Goal: Task Accomplishment & Management: Manage account settings

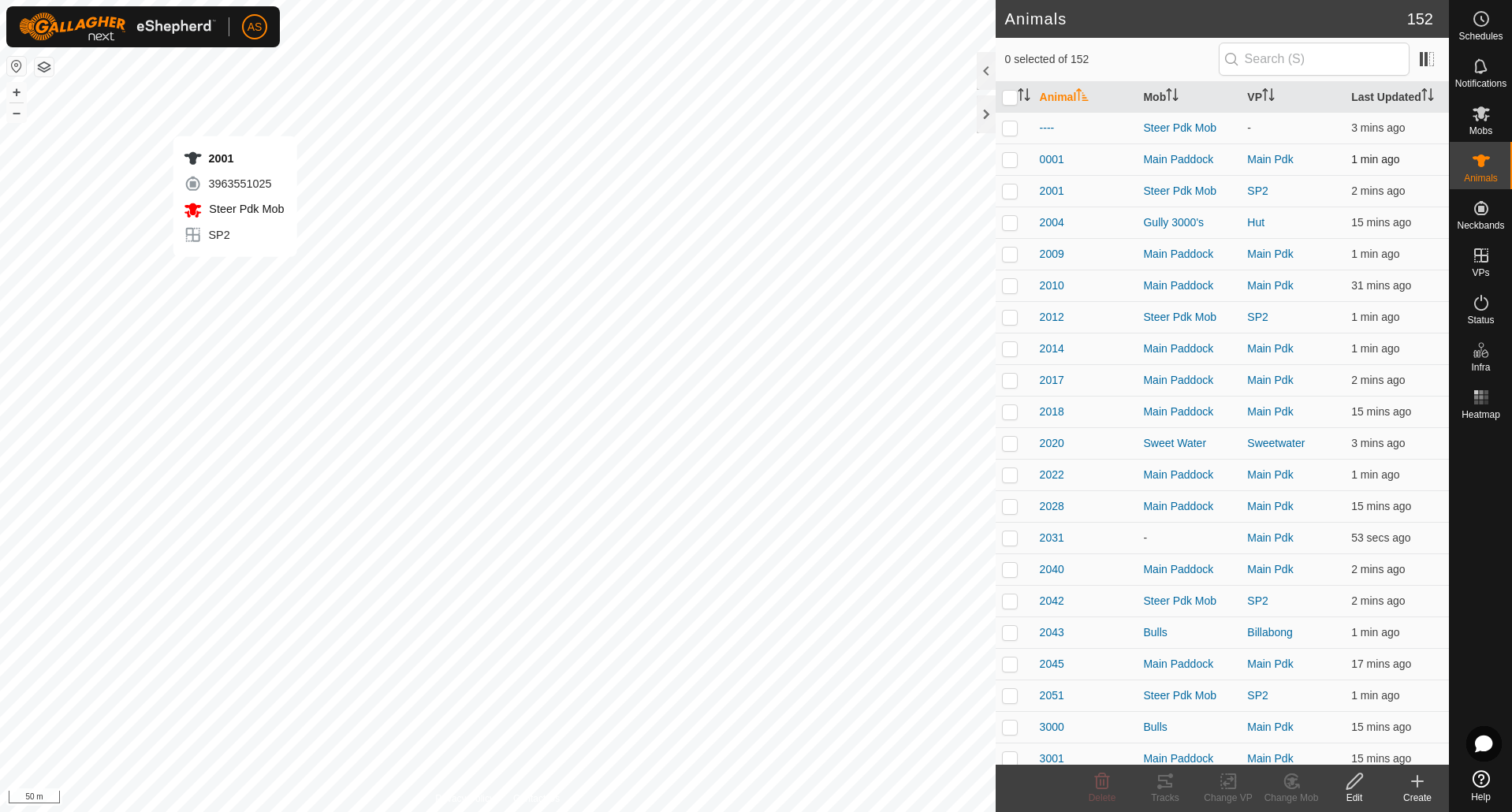
click at [236, 273] on div "2001 3963551025 Steer Pdk Mob SP2 + – ⇧ i 50 m" at bounding box center [497, 406] width 996 height 812
checkbox input "true"
click at [343, 354] on div "2001 3963551025 Steer Pdk Mob SP2 + – ⇧ i 50 m" at bounding box center [497, 406] width 996 height 812
click at [355, 343] on div "3199 3515154385 Steer Pdk Mob SP2 + – ⇧ i 50 m" at bounding box center [497, 406] width 996 height 812
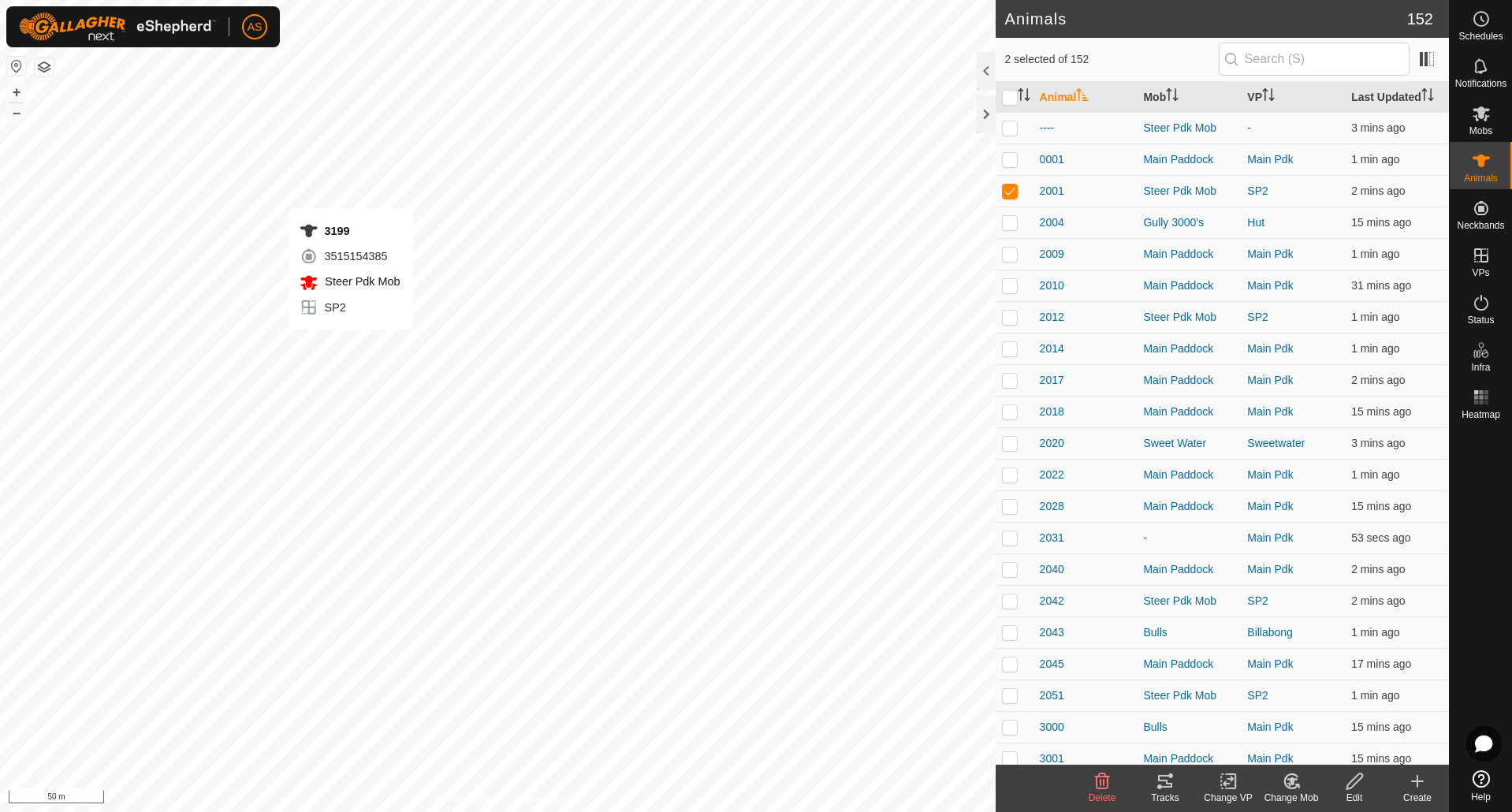
checkbox input "true"
click at [334, 357] on div "2042 1928145625 Steer Pdk Mob SP2 + – ⇧ i 50 m" at bounding box center [497, 406] width 996 height 812
checkbox input "true"
click at [1477, 164] on icon at bounding box center [1482, 161] width 19 height 19
checkbox input "true"
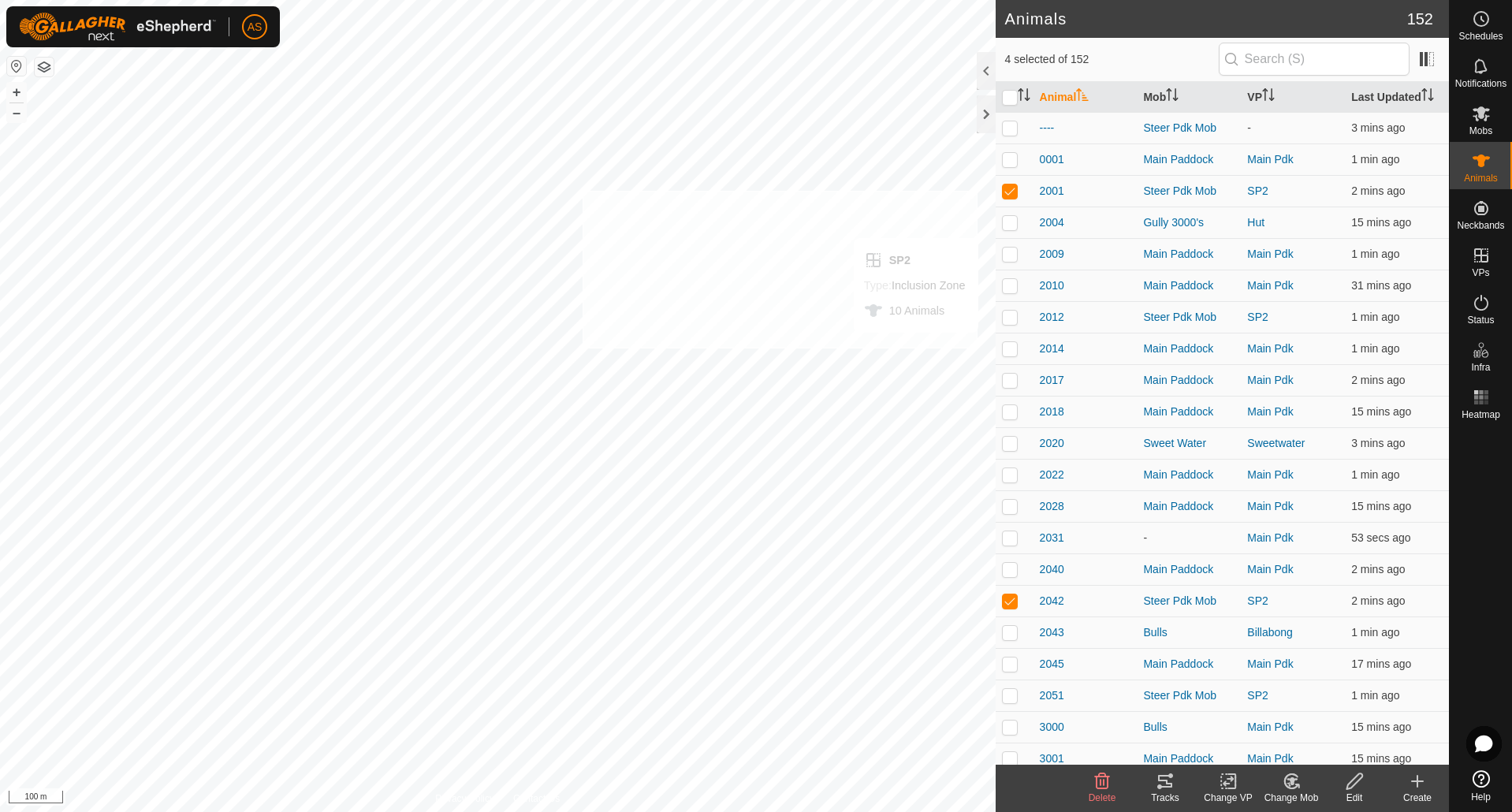
checkbox input "true"
click at [1229, 782] on icon at bounding box center [1228, 781] width 20 height 19
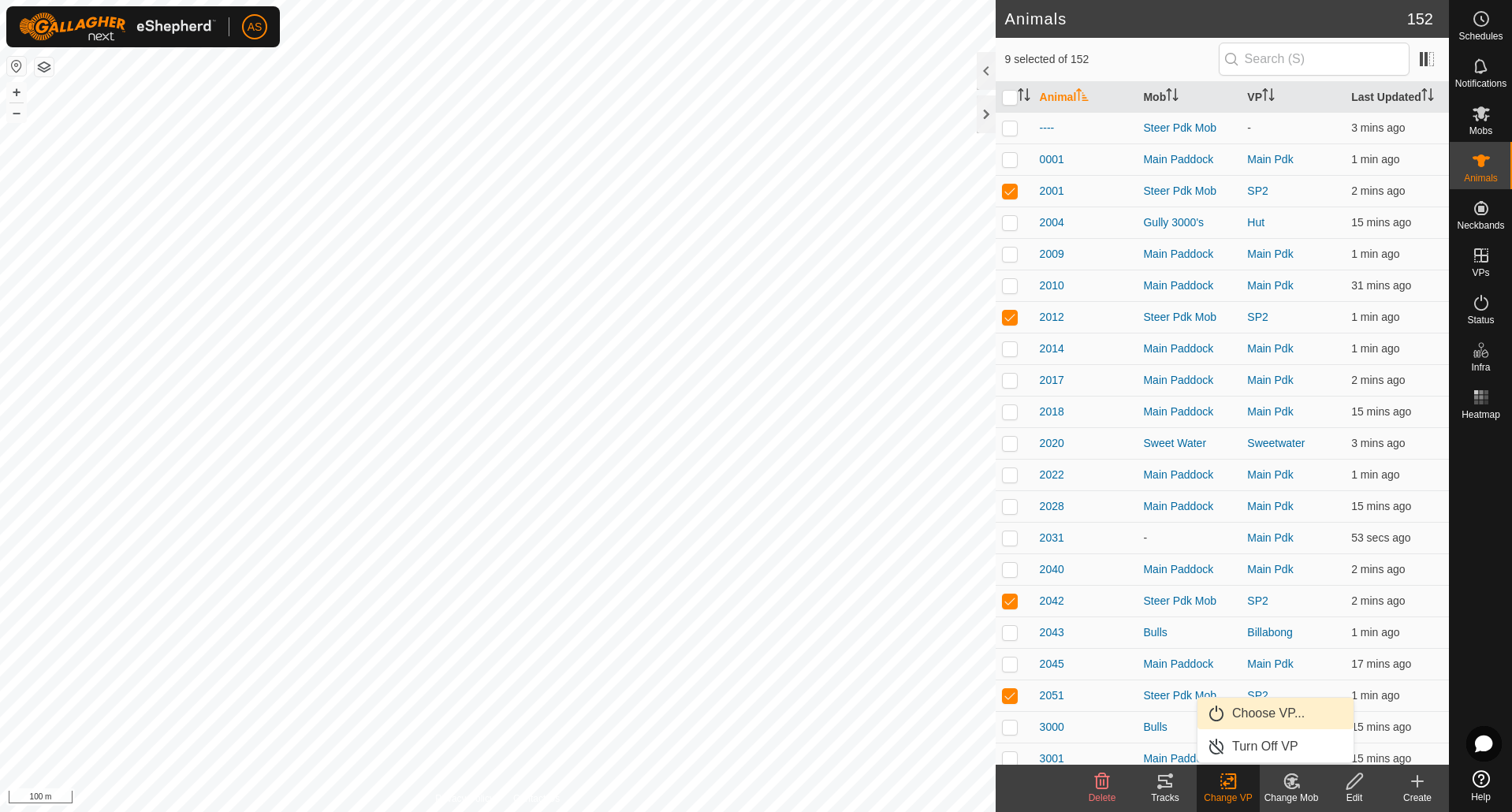
click at [1244, 717] on link "Choose VP..." at bounding box center [1275, 713] width 156 height 32
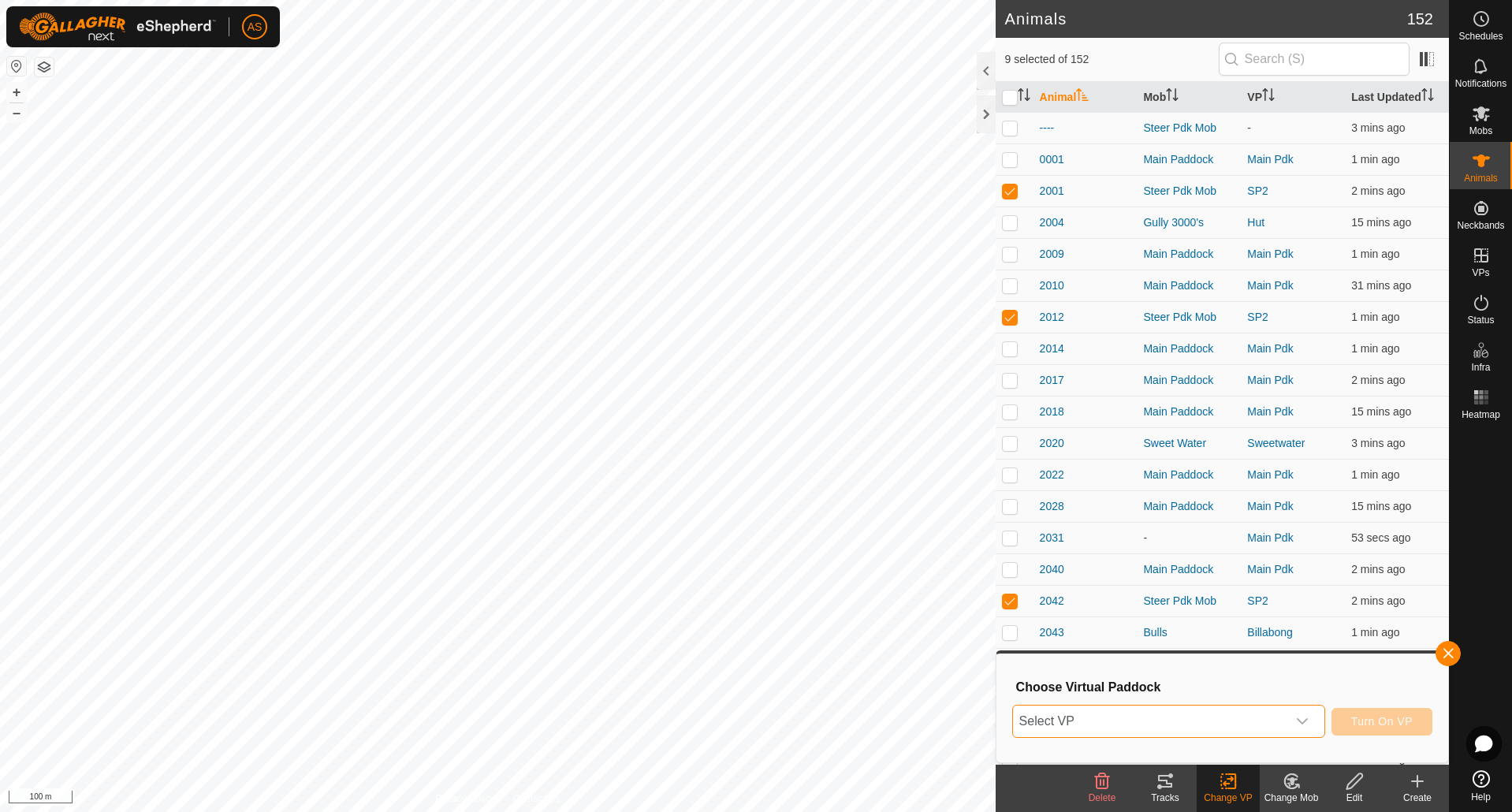
click at [1131, 716] on span "Select VP" at bounding box center [1150, 721] width 274 height 32
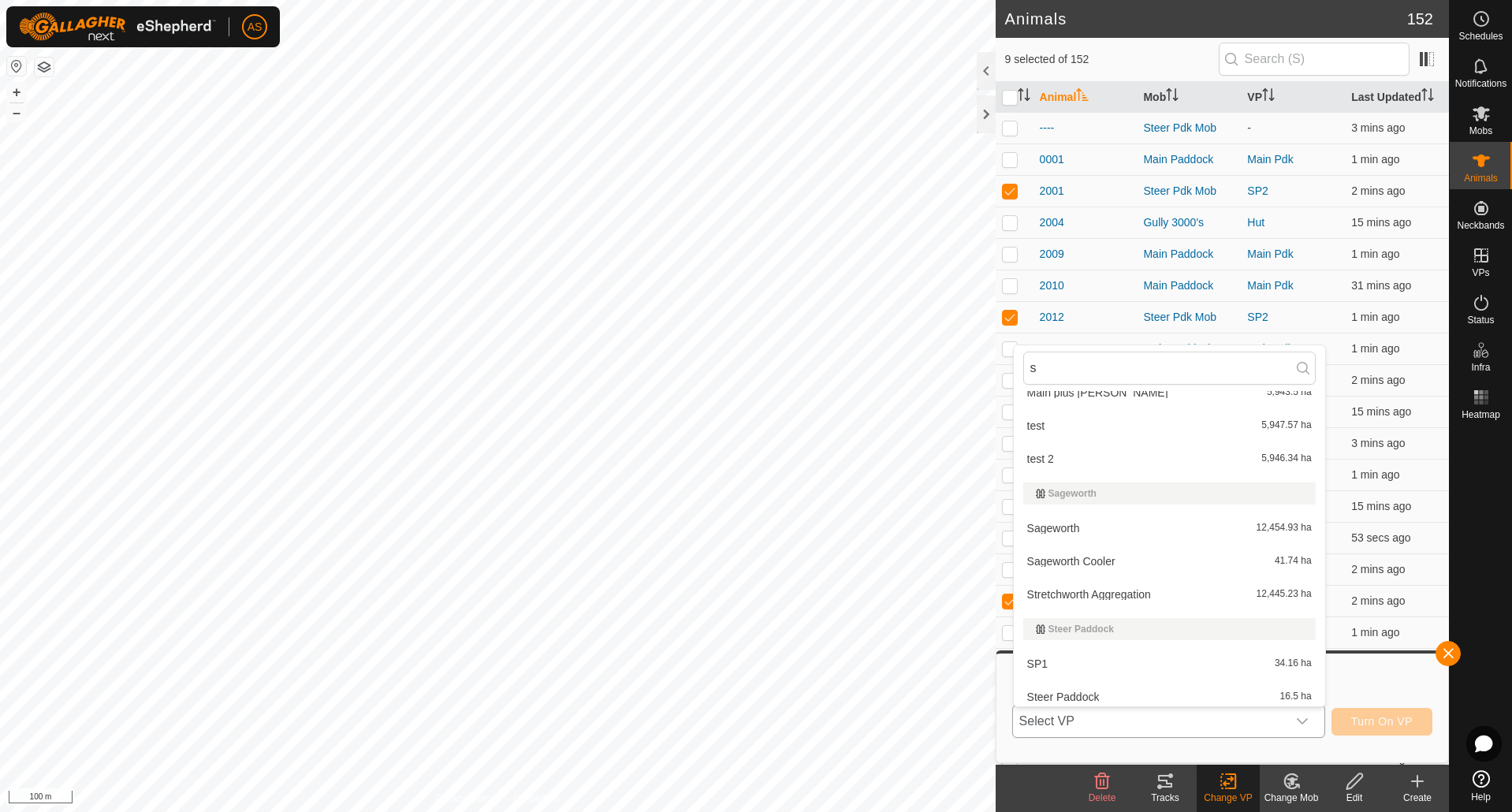
scroll to position [470, 0]
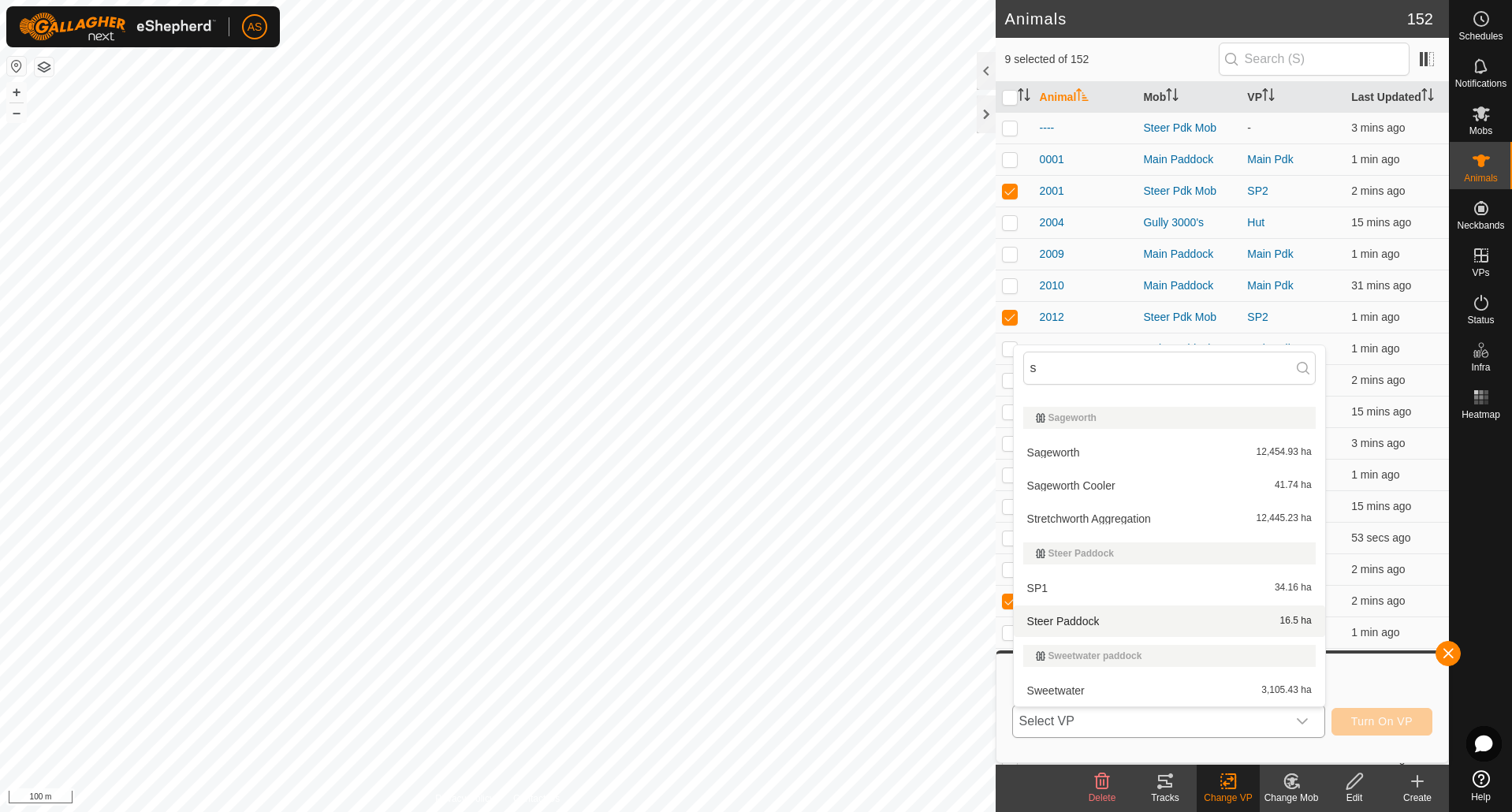
type input "s"
click at [1044, 617] on li "Steer Paddock 16.5 ha" at bounding box center [1169, 621] width 312 height 32
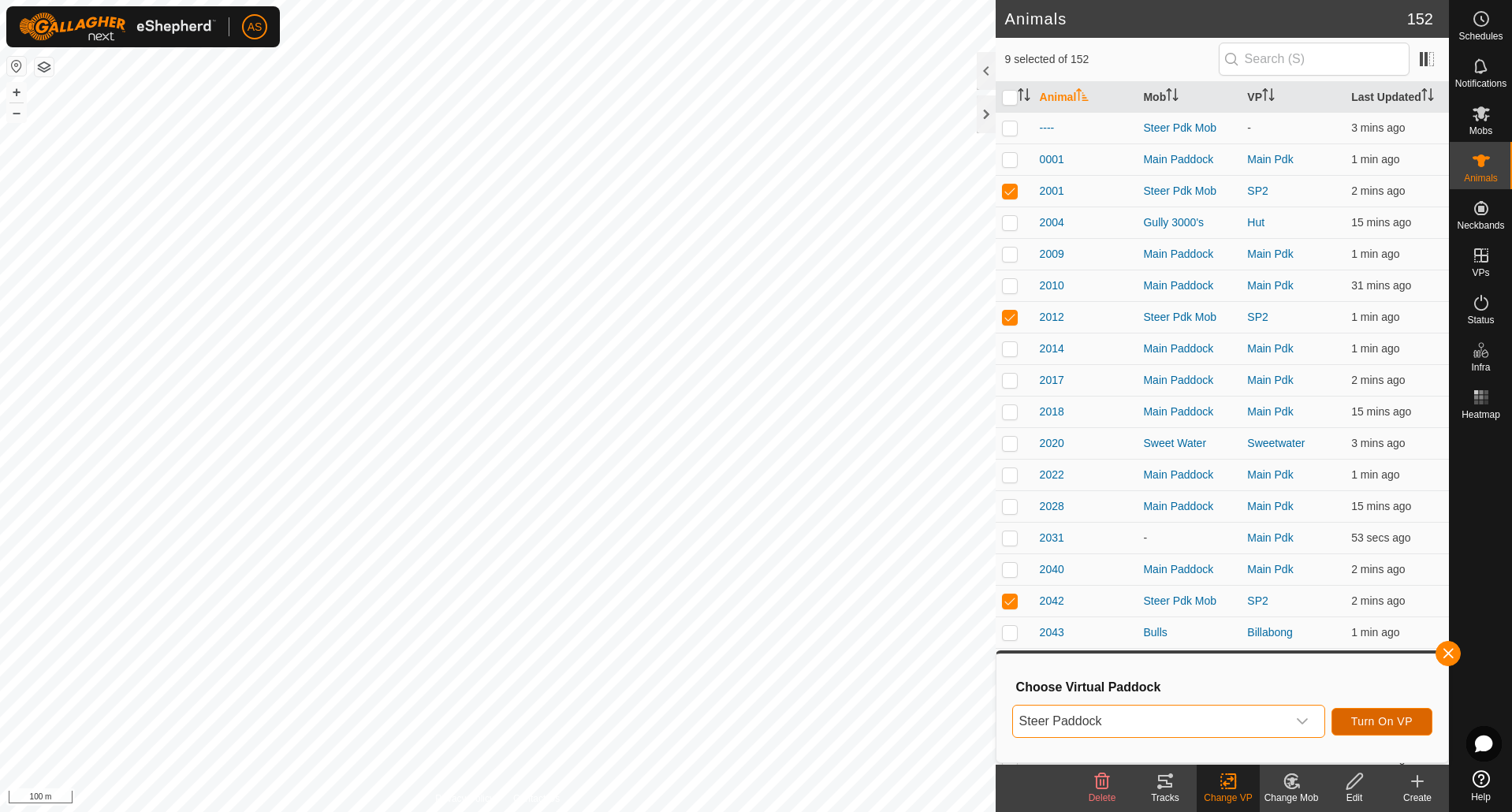
click at [1390, 723] on span "Turn On VP" at bounding box center [1381, 721] width 61 height 13
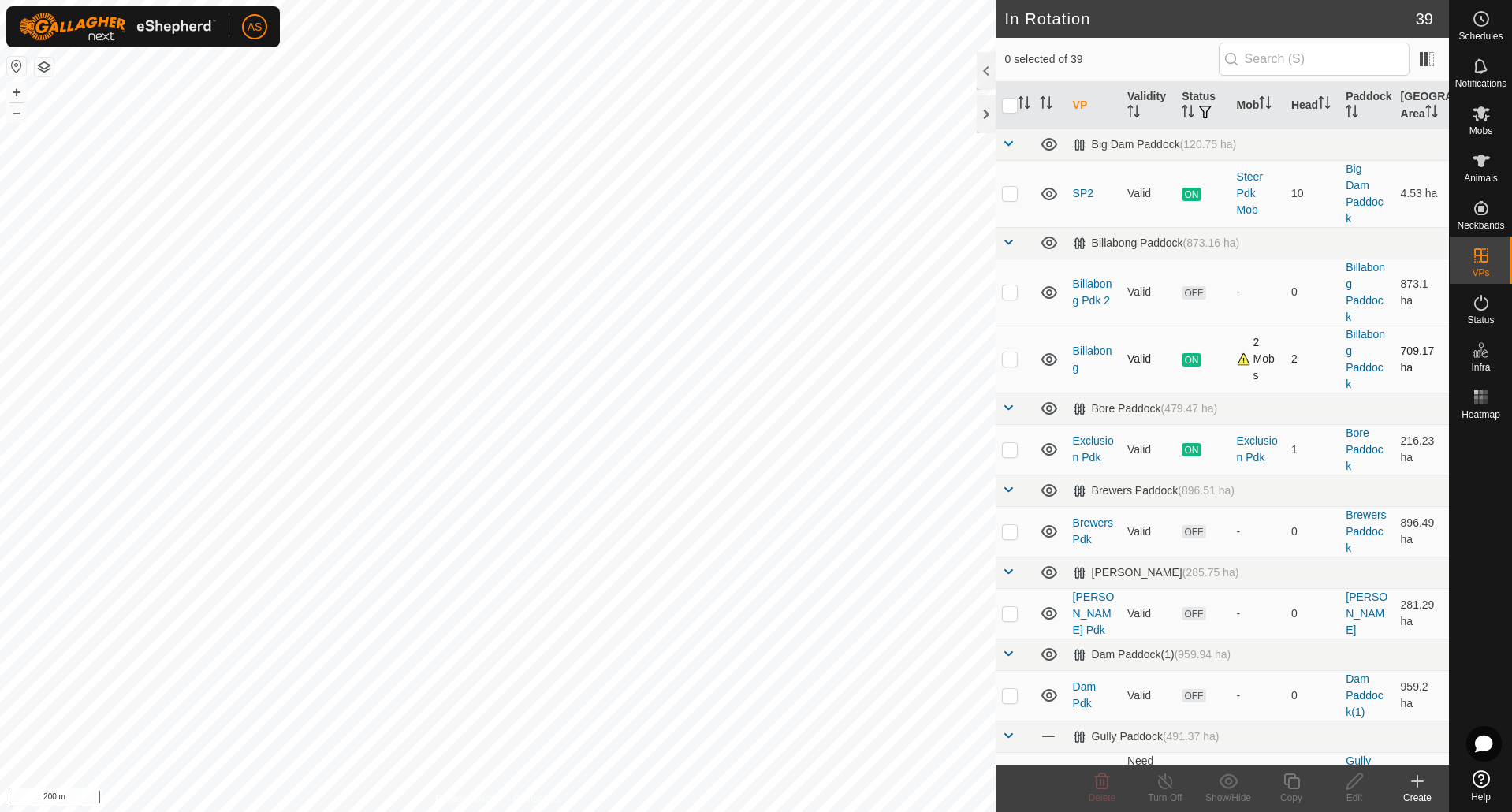
checkbox input "true"
click at [1282, 777] on icon at bounding box center [1292, 781] width 20 height 19
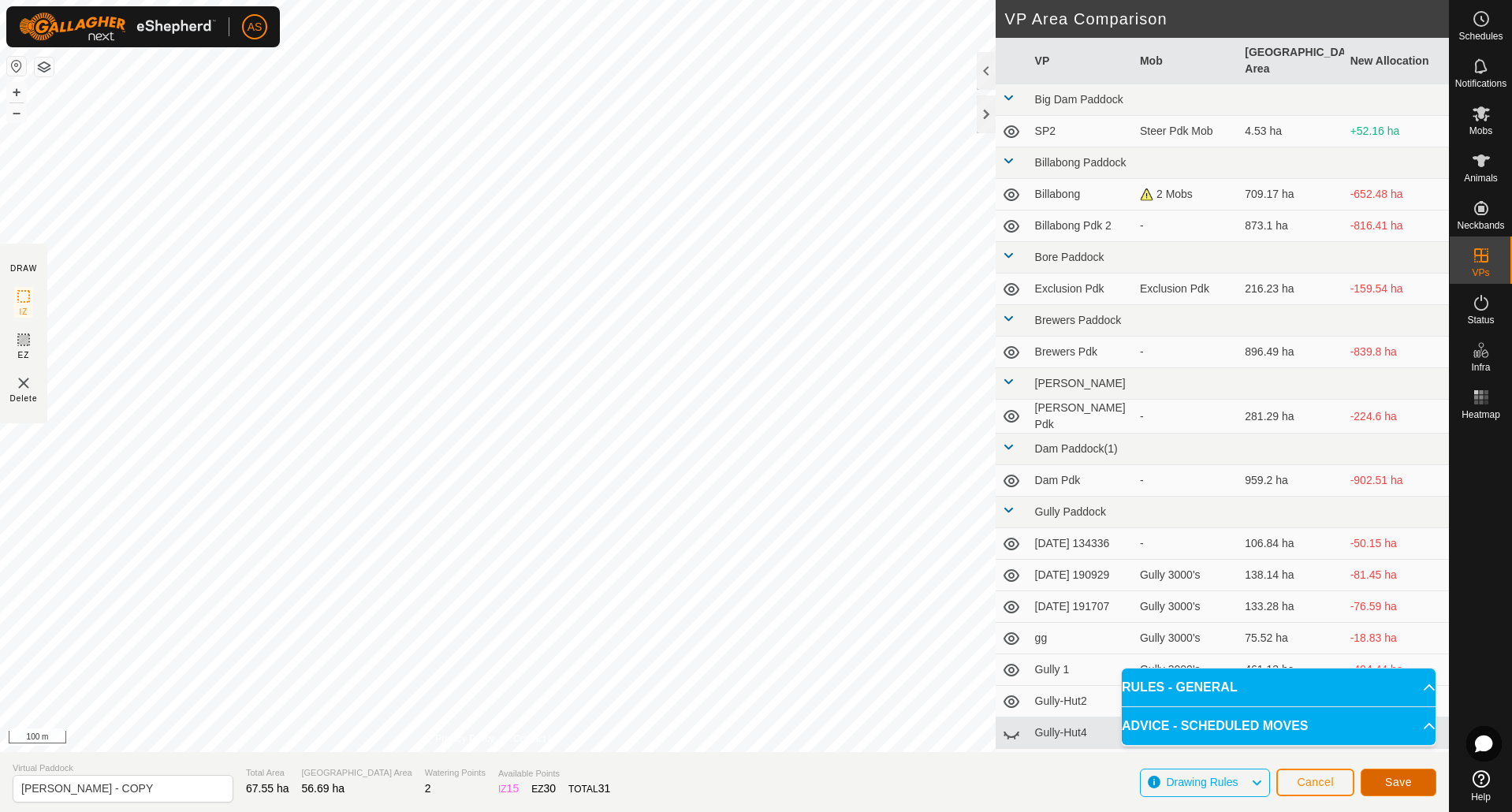
click at [1382, 778] on button "Save" at bounding box center [1398, 782] width 76 height 28
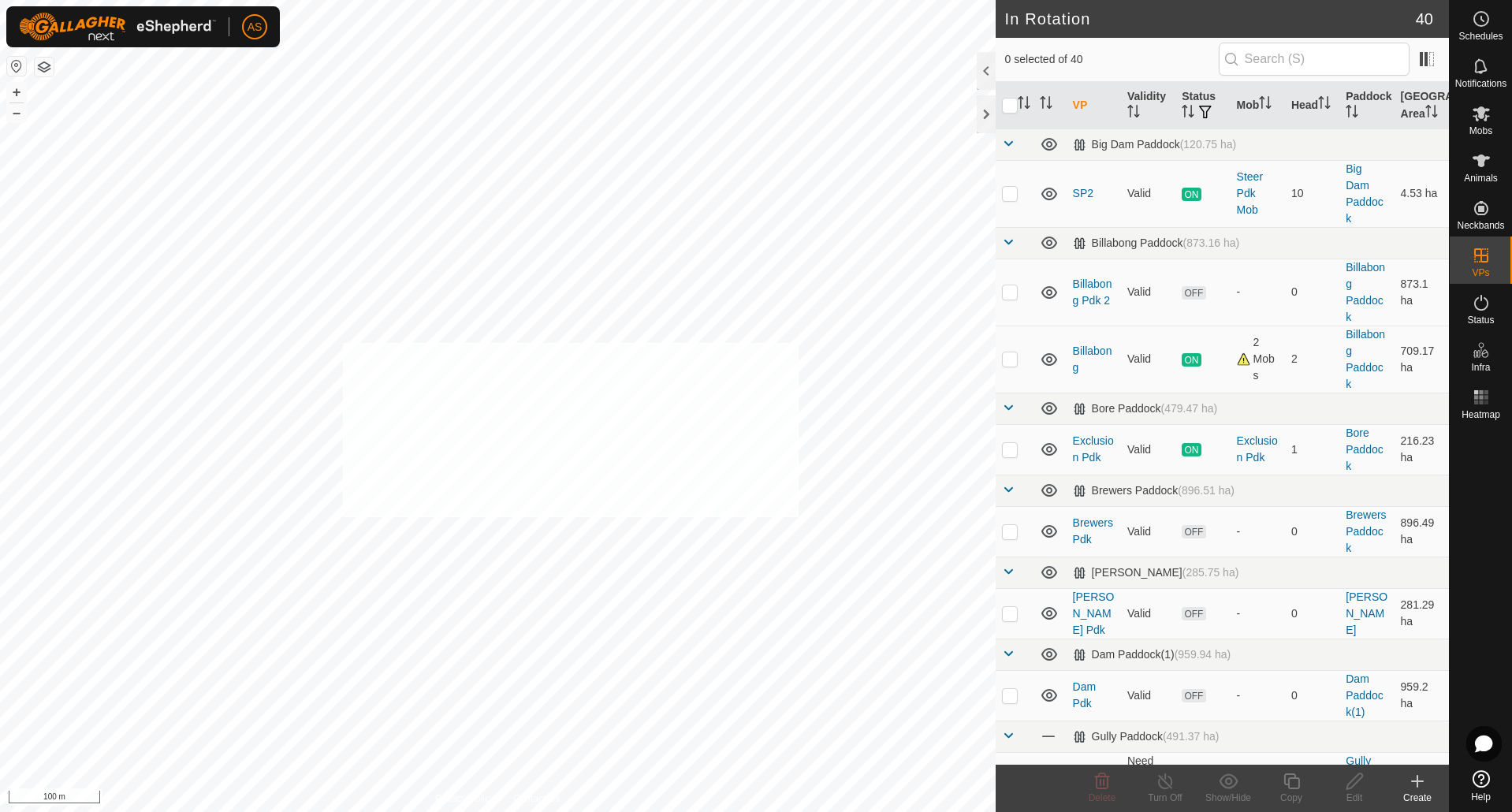
checkbox input "true"
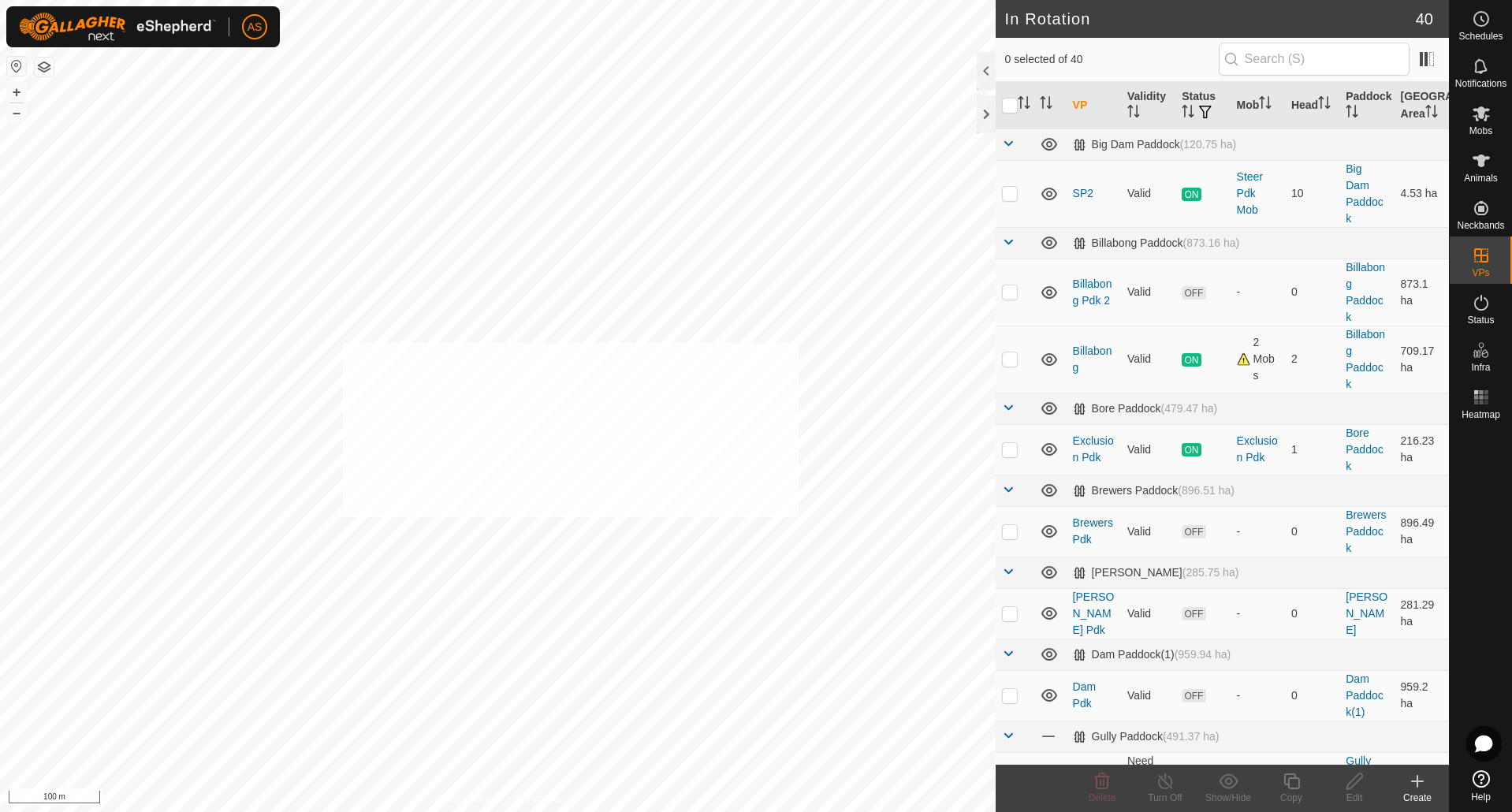
checkbox input "true"
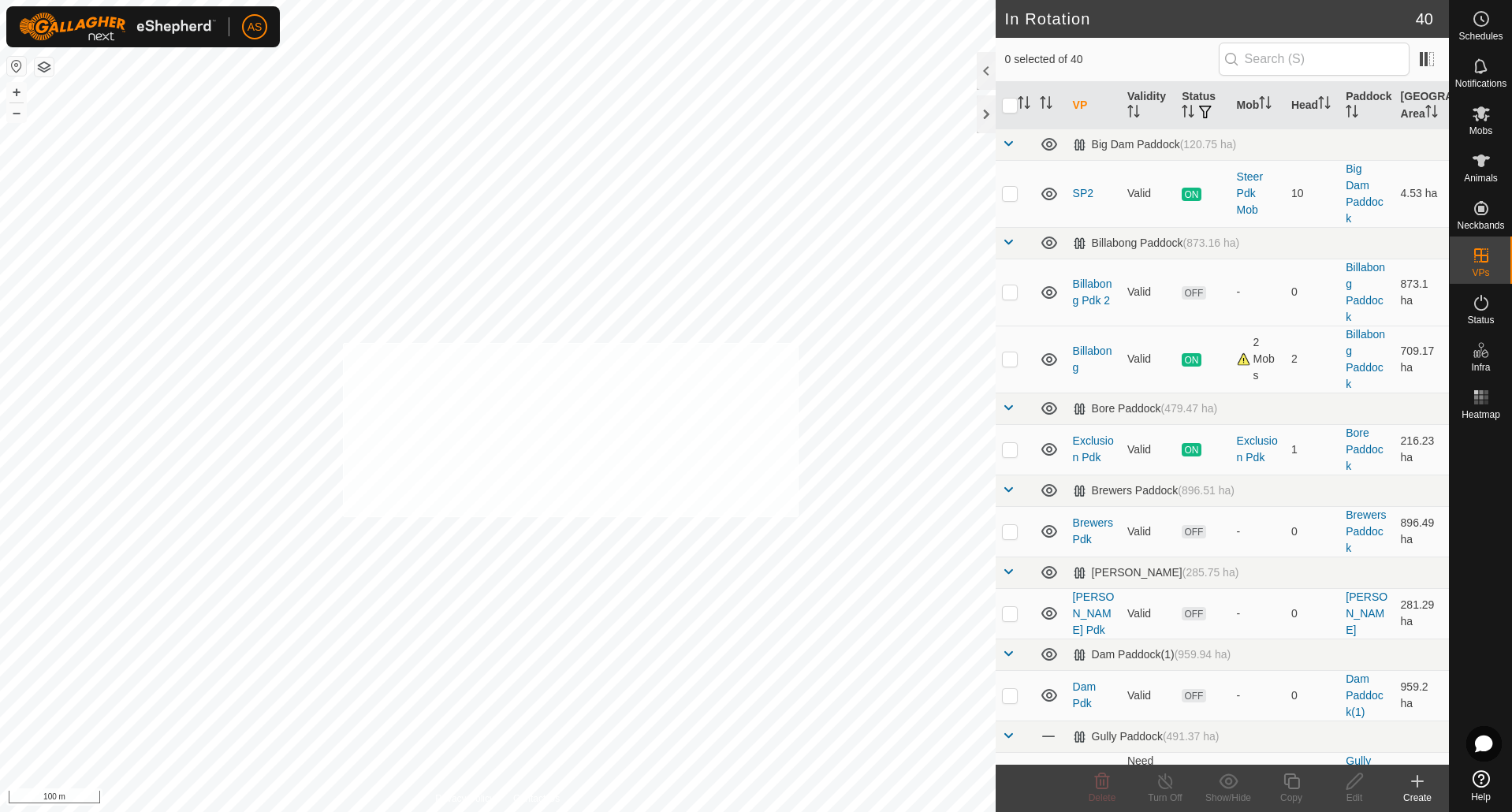
checkbox input "true"
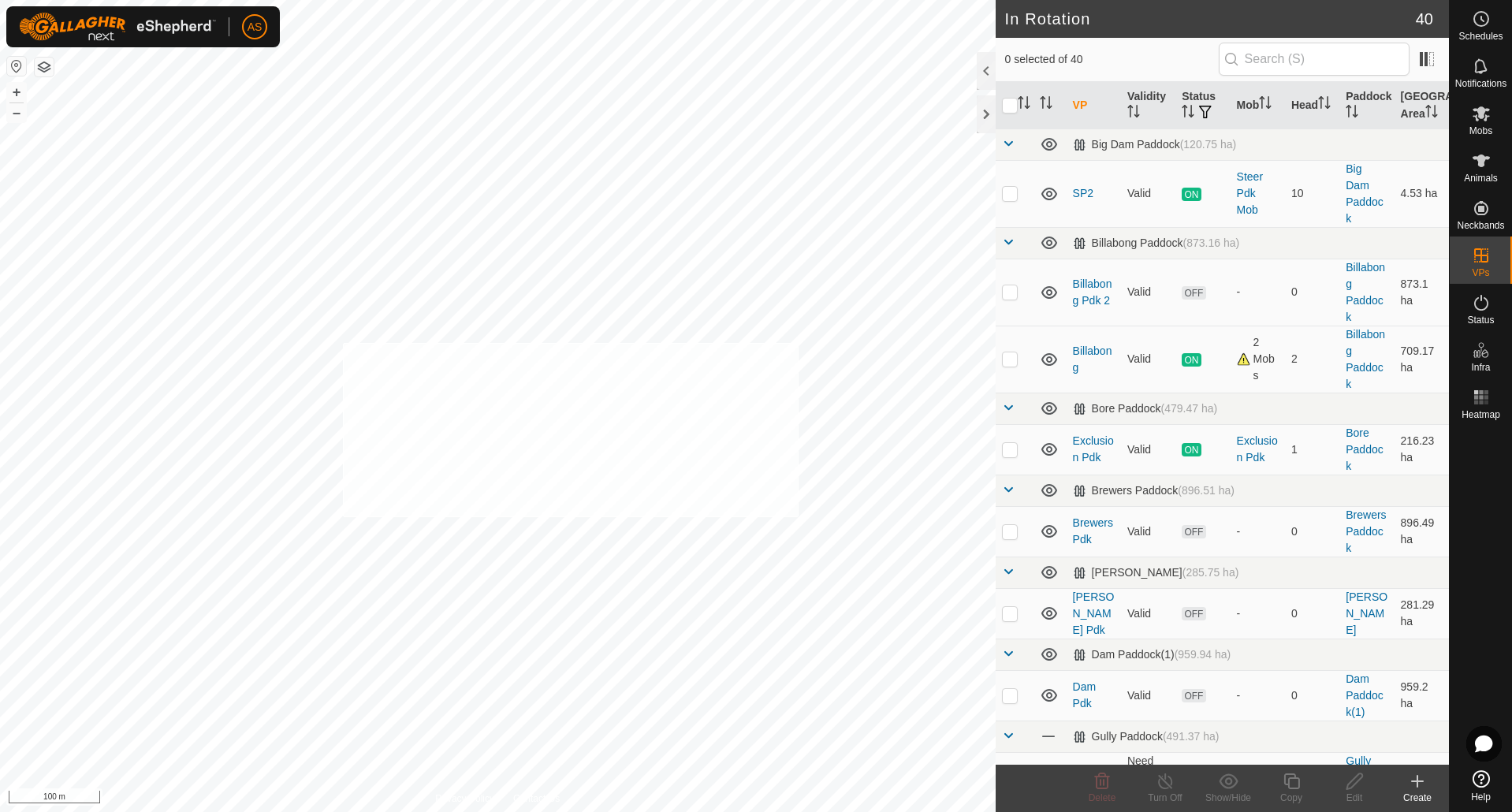
checkbox input "true"
click at [1489, 168] on icon at bounding box center [1482, 161] width 19 height 19
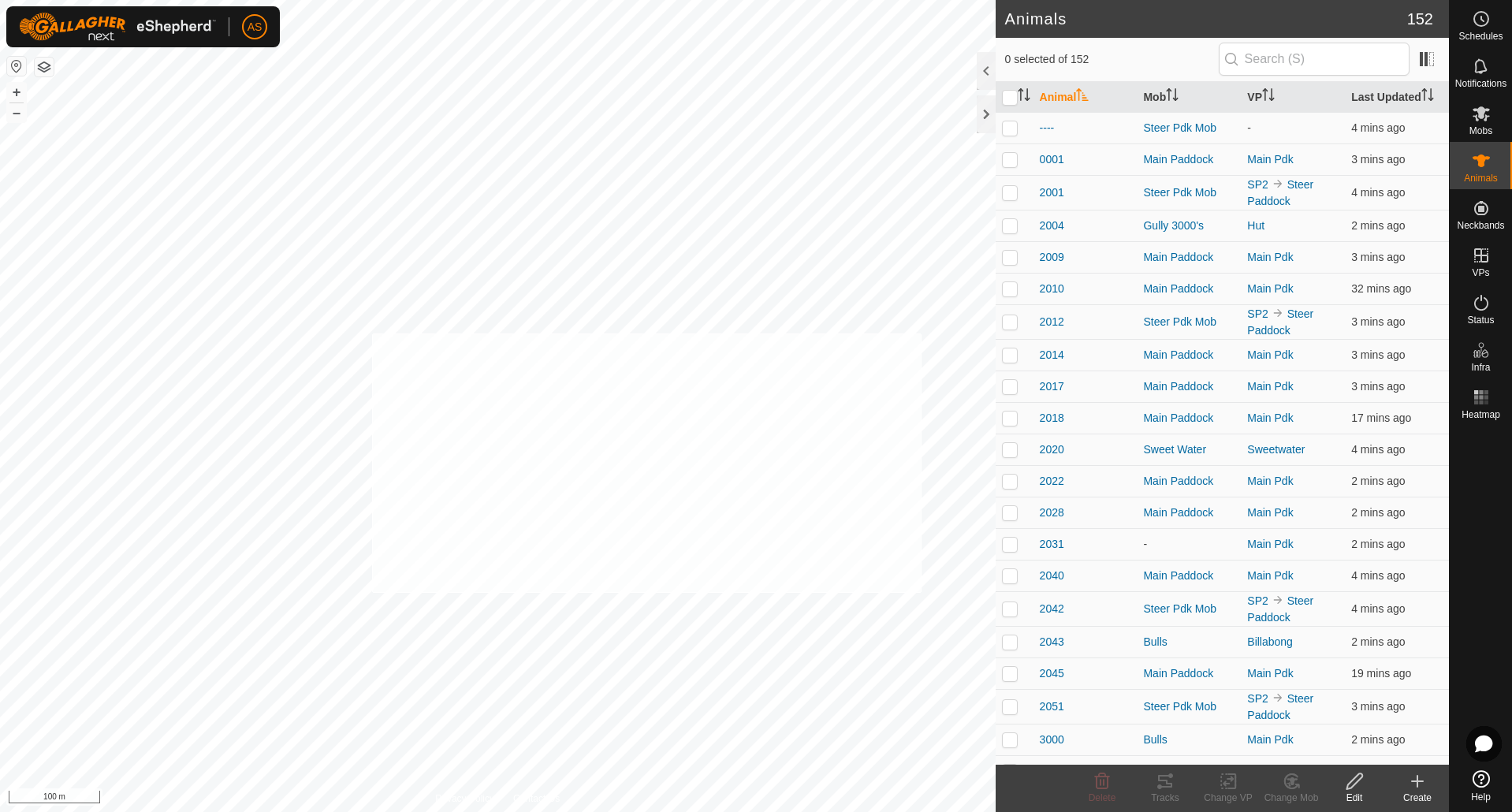
checkbox input "true"
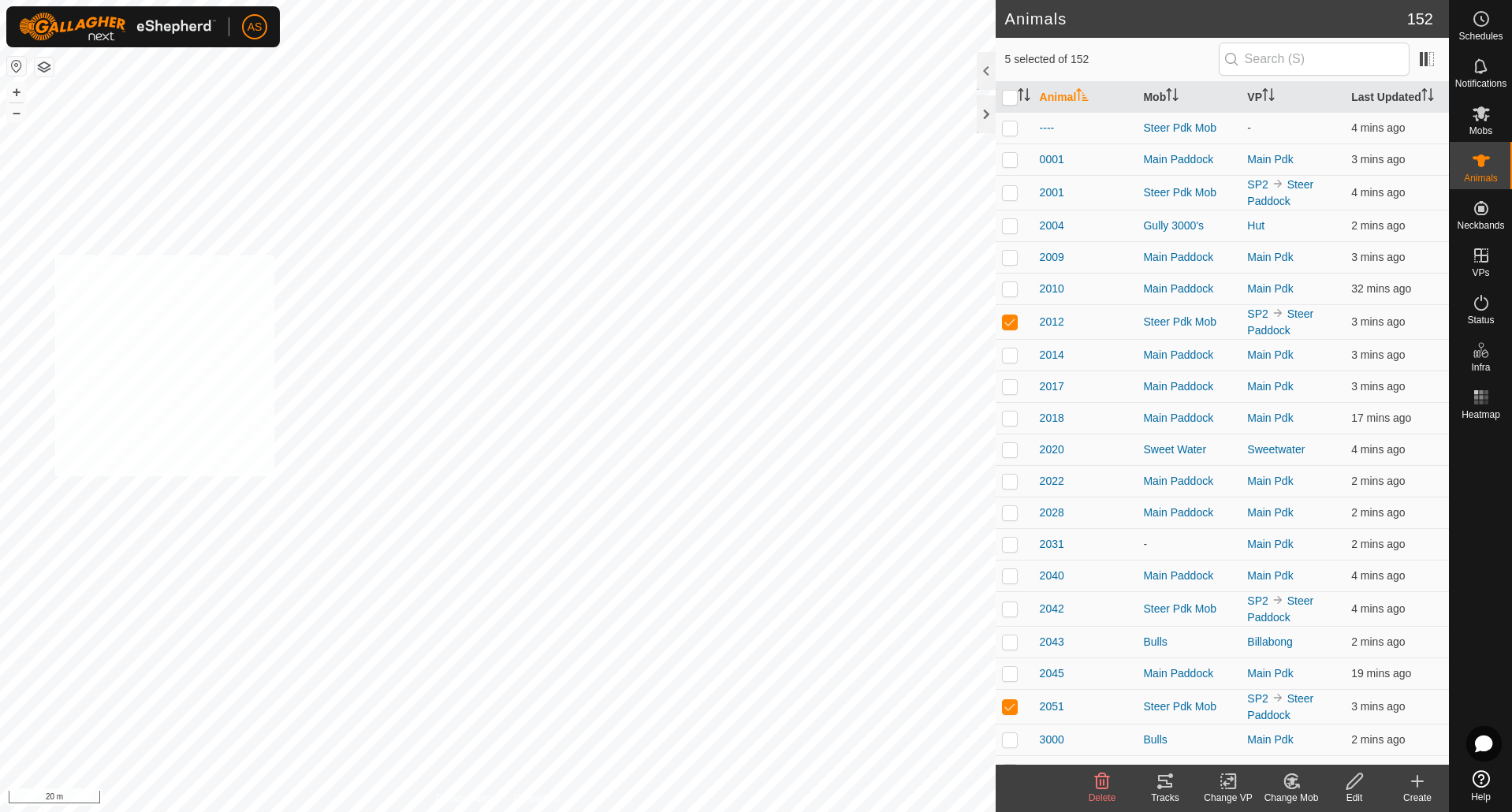
checkbox input "true"
click at [1227, 784] on icon at bounding box center [1228, 781] width 20 height 19
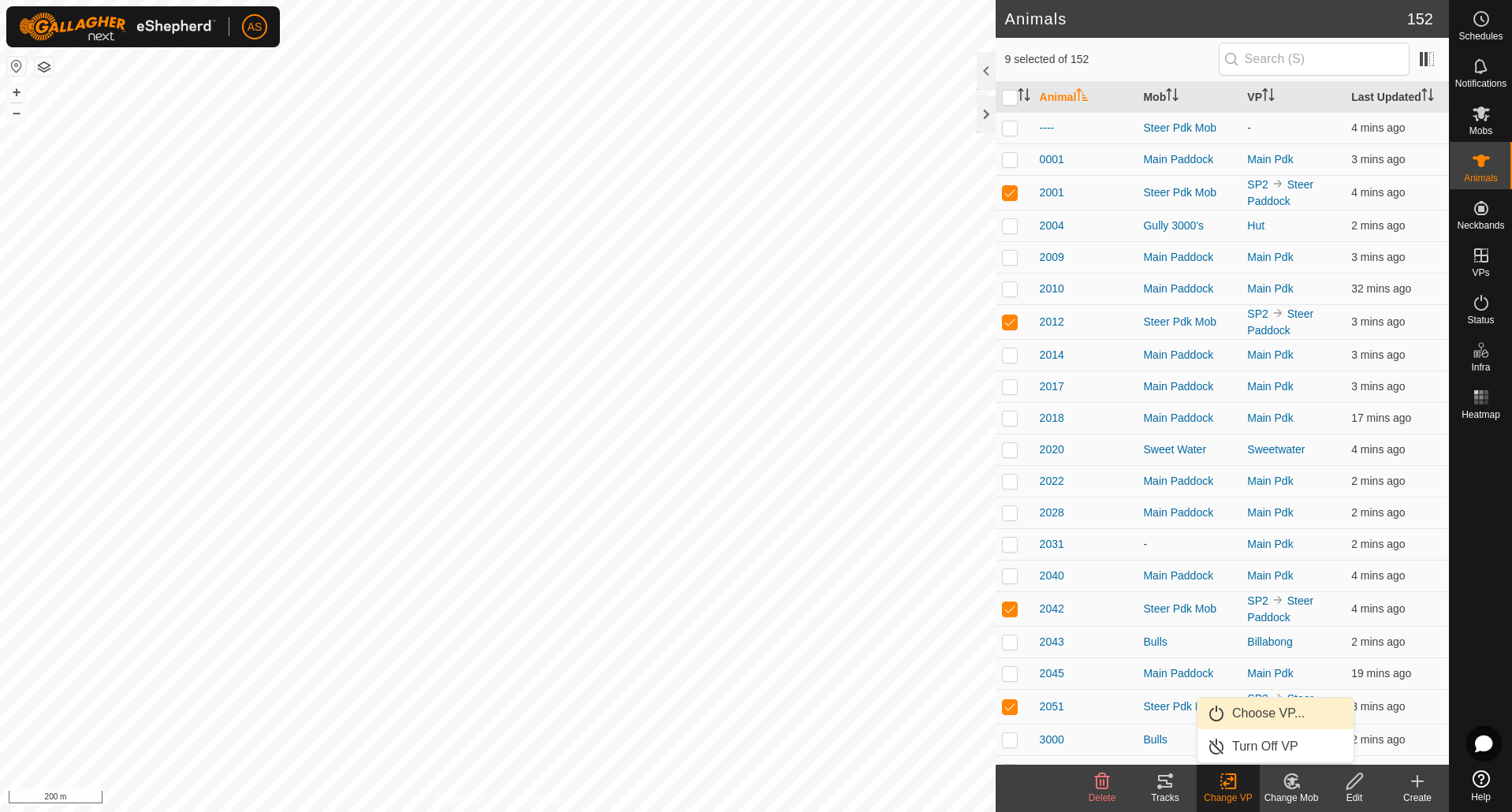
click at [1246, 717] on link "Choose VP..." at bounding box center [1275, 713] width 156 height 32
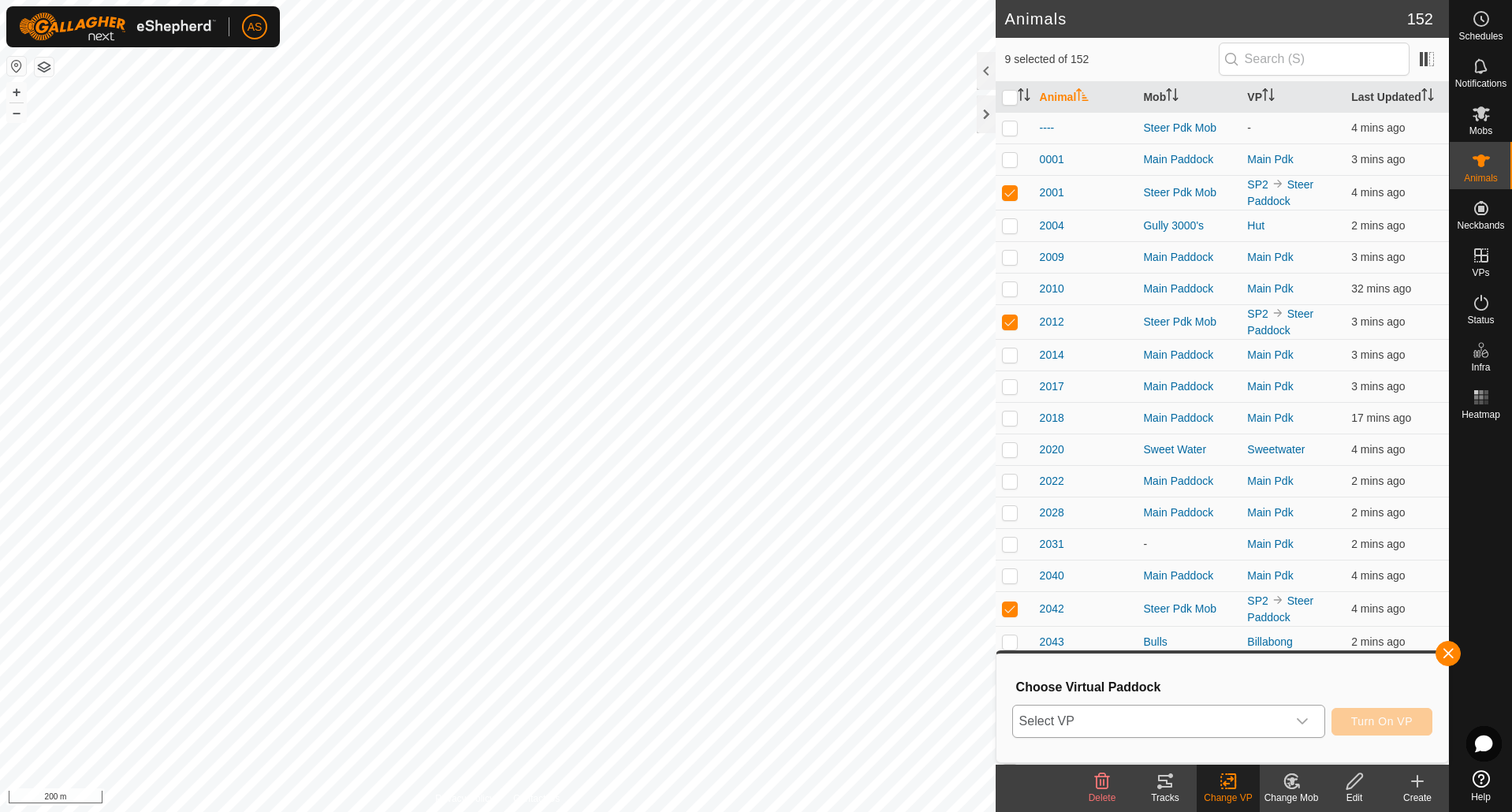
click at [1125, 717] on span "Select VP" at bounding box center [1150, 721] width 274 height 32
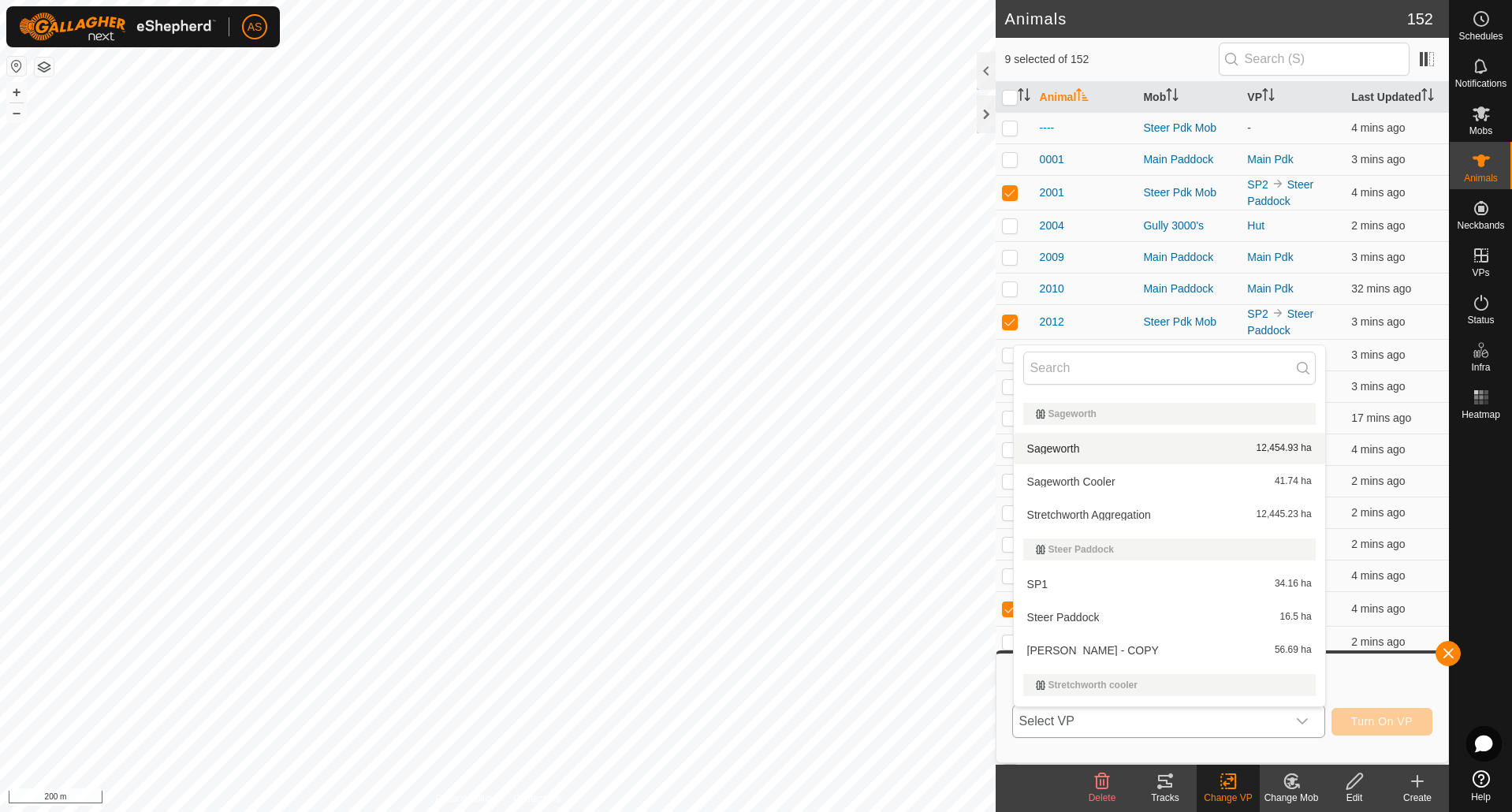
scroll to position [1418, 0]
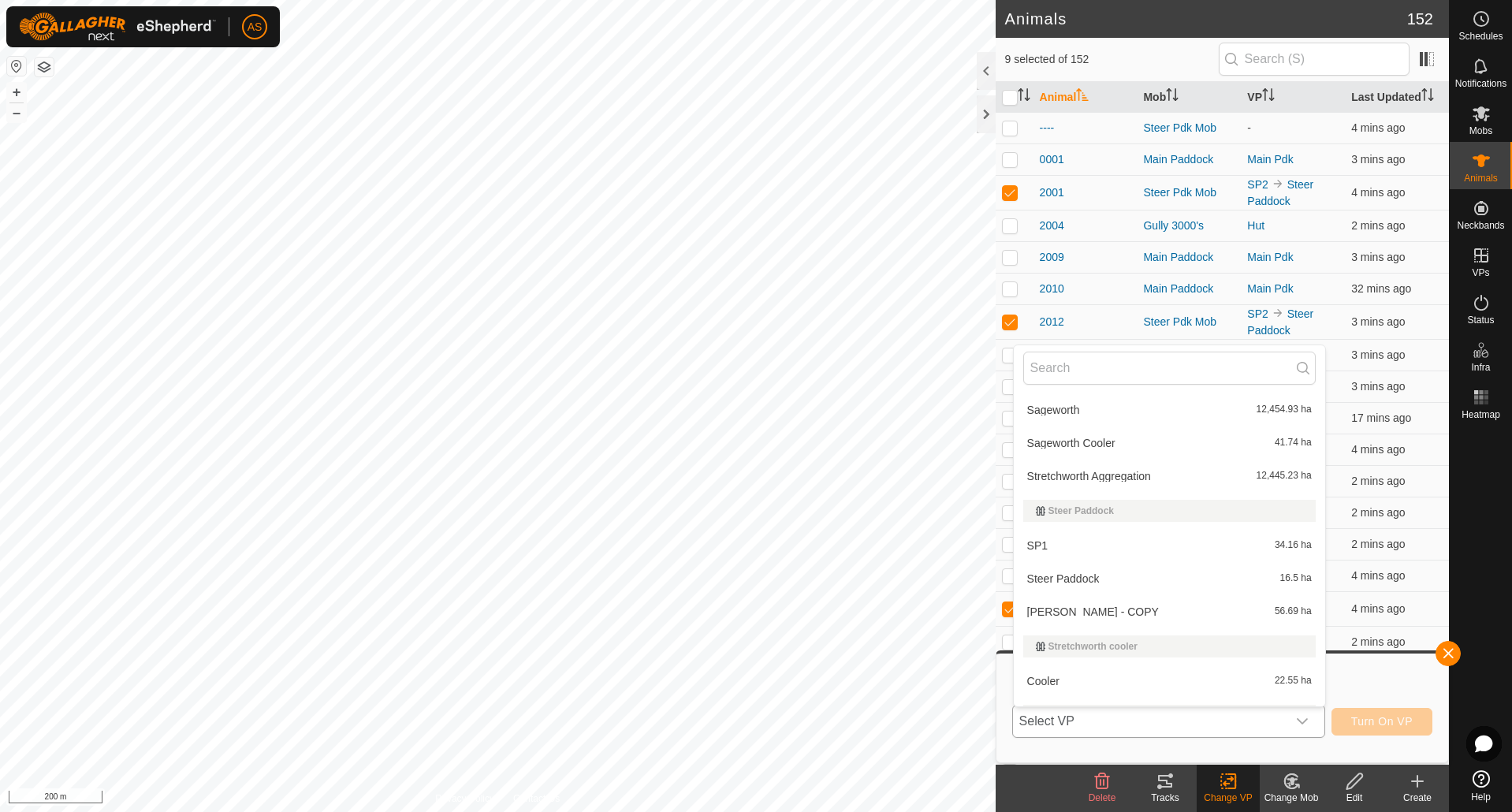
click at [1049, 607] on li "[PERSON_NAME] - COPY 56.69 ha" at bounding box center [1169, 612] width 312 height 32
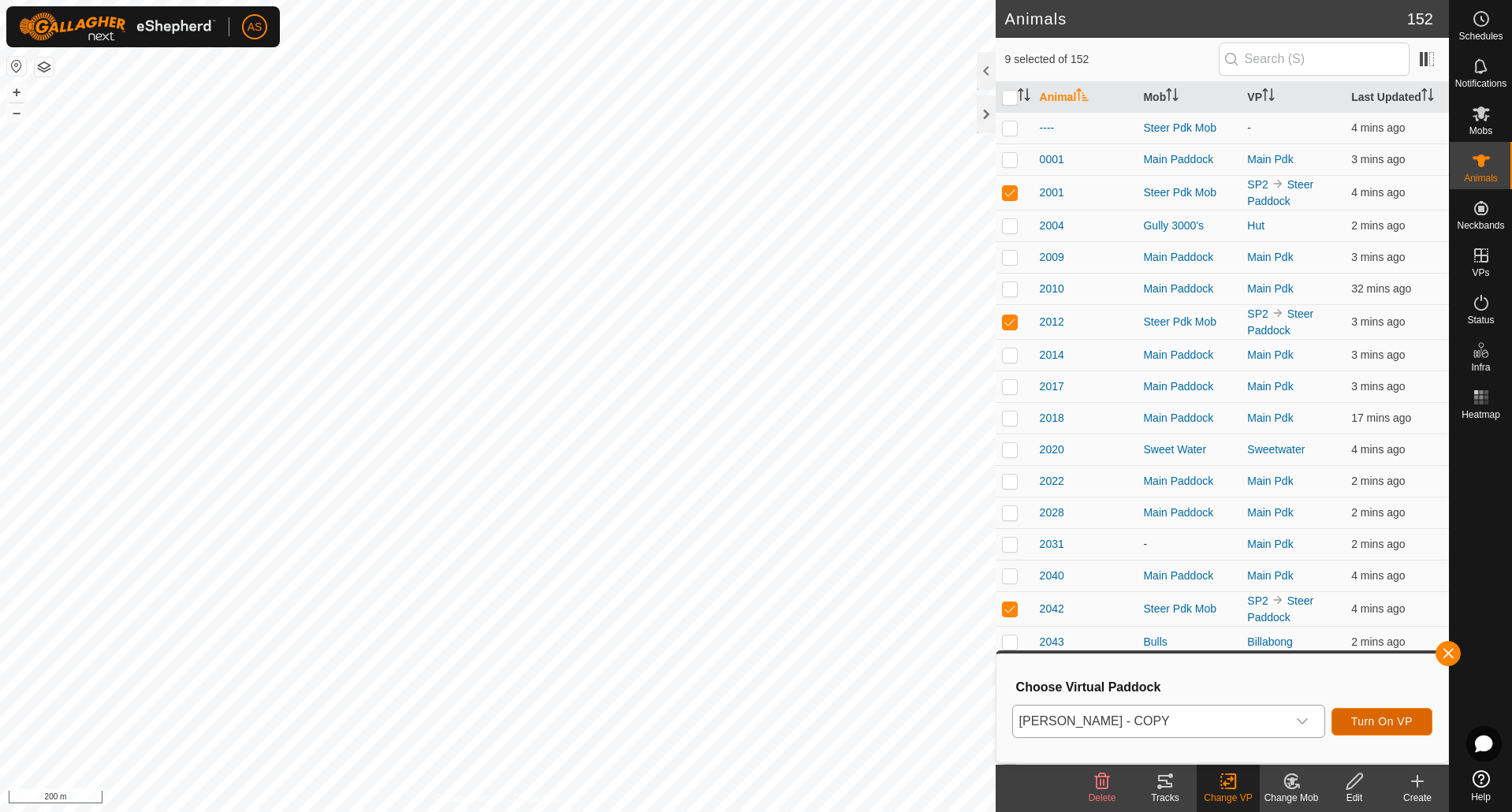
click at [1363, 726] on span "Turn On VP" at bounding box center [1381, 721] width 61 height 13
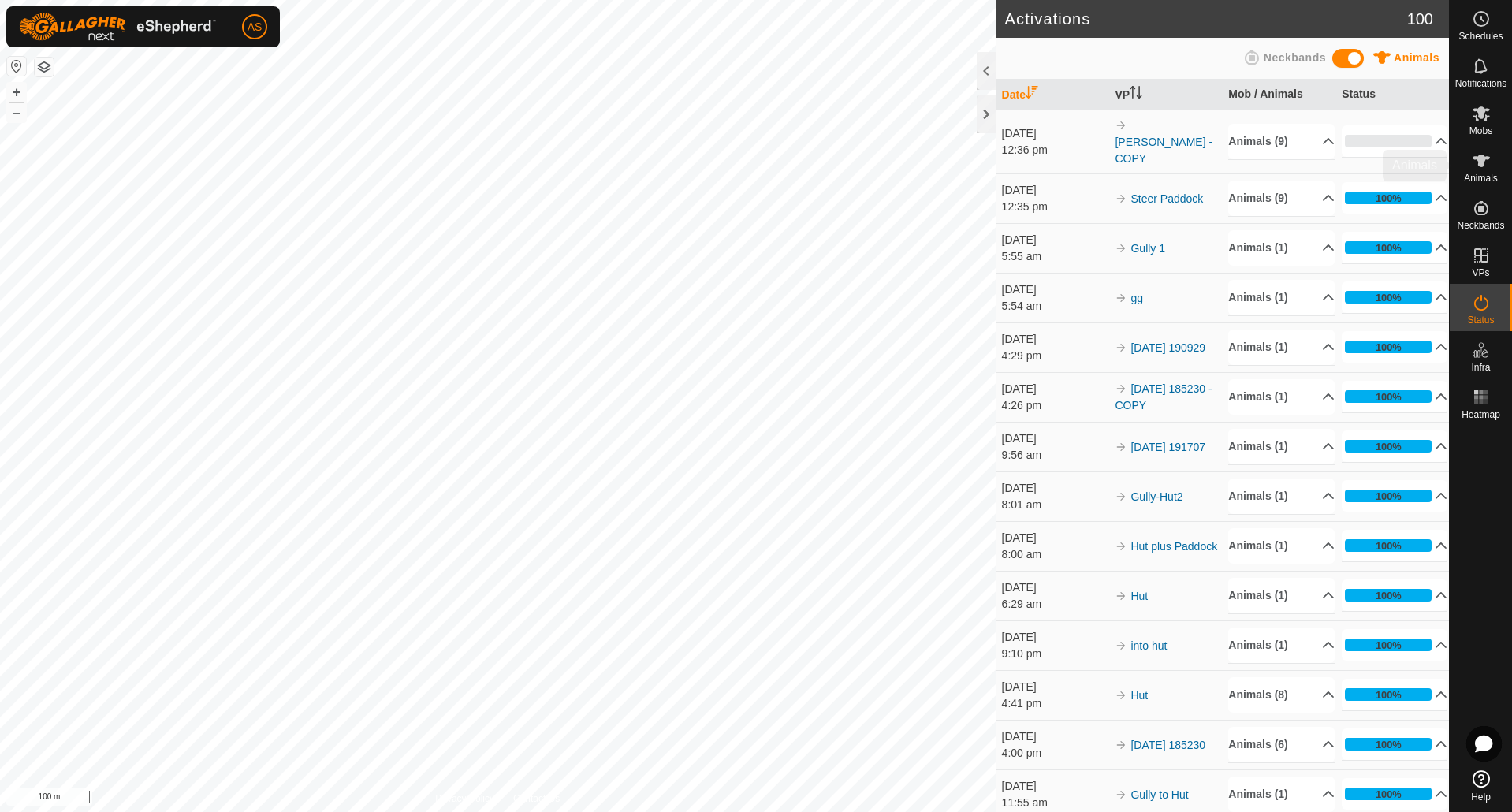
drag, startPoint x: 1480, startPoint y: 164, endPoint x: 1451, endPoint y: 170, distance: 29.6
click at [1480, 164] on icon at bounding box center [1481, 161] width 17 height 13
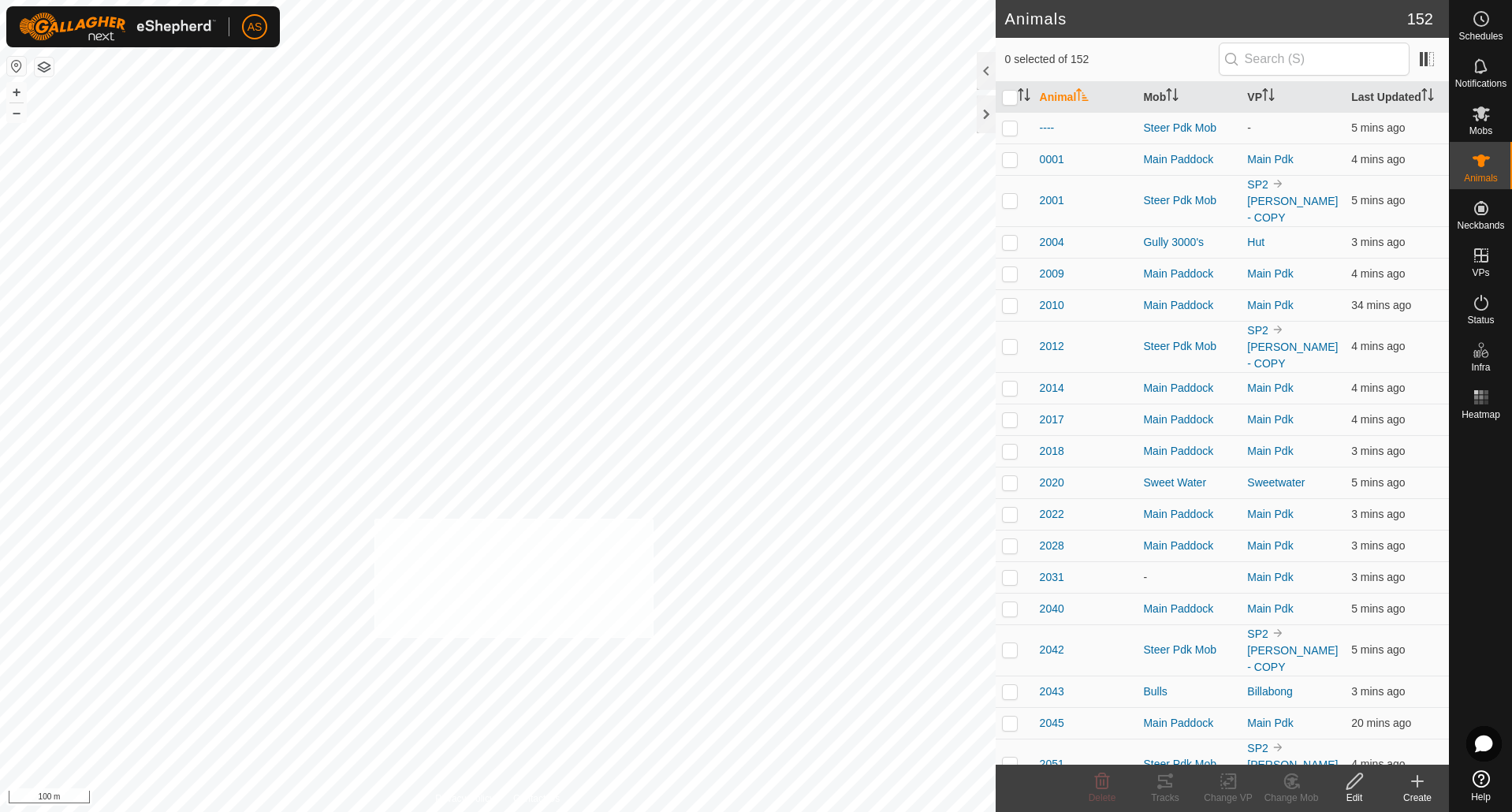
checkbox input "true"
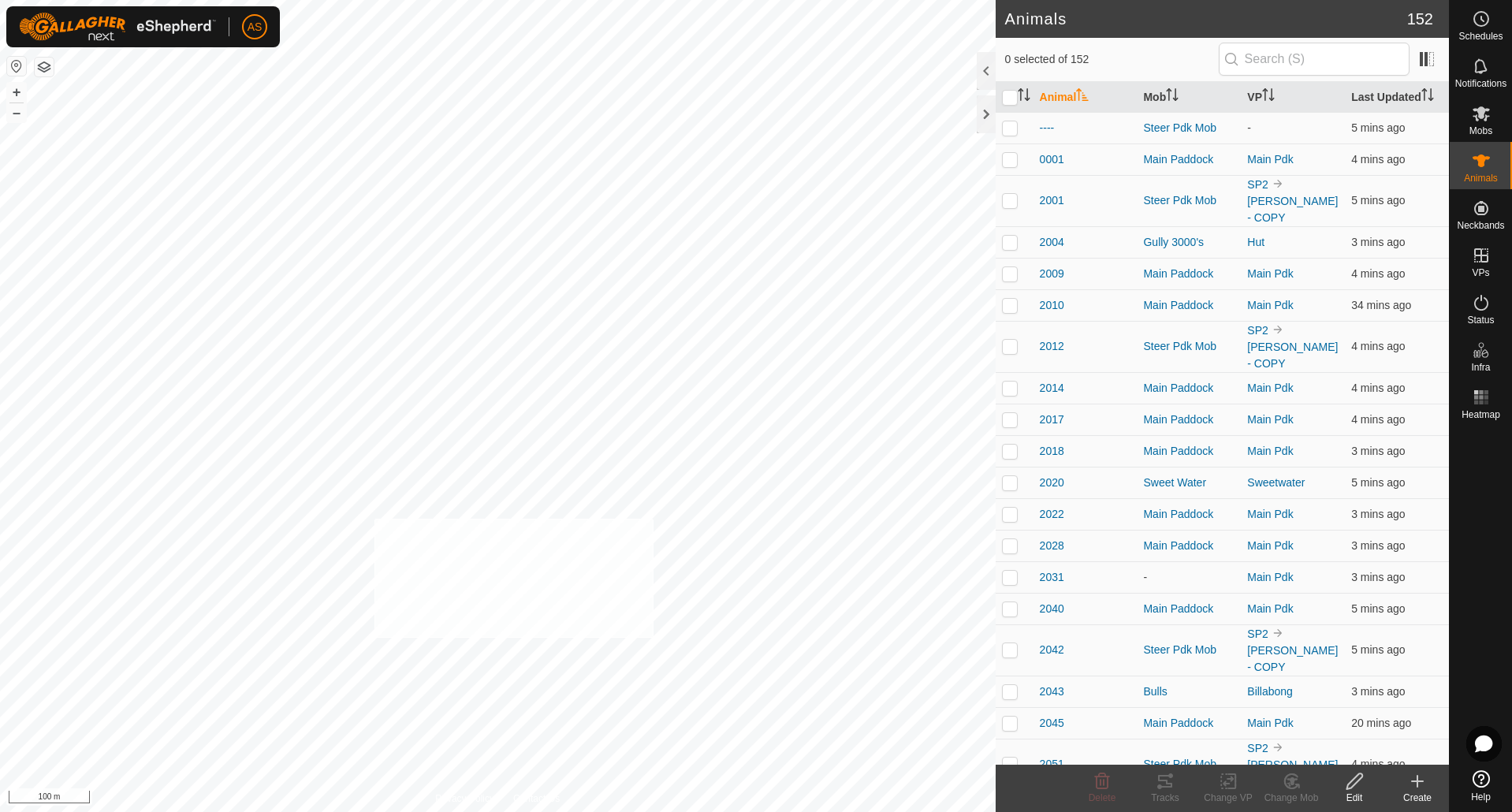
checkbox input "true"
click at [1027, 95] on icon "Activate to sort" at bounding box center [1028, 95] width 2 height 13
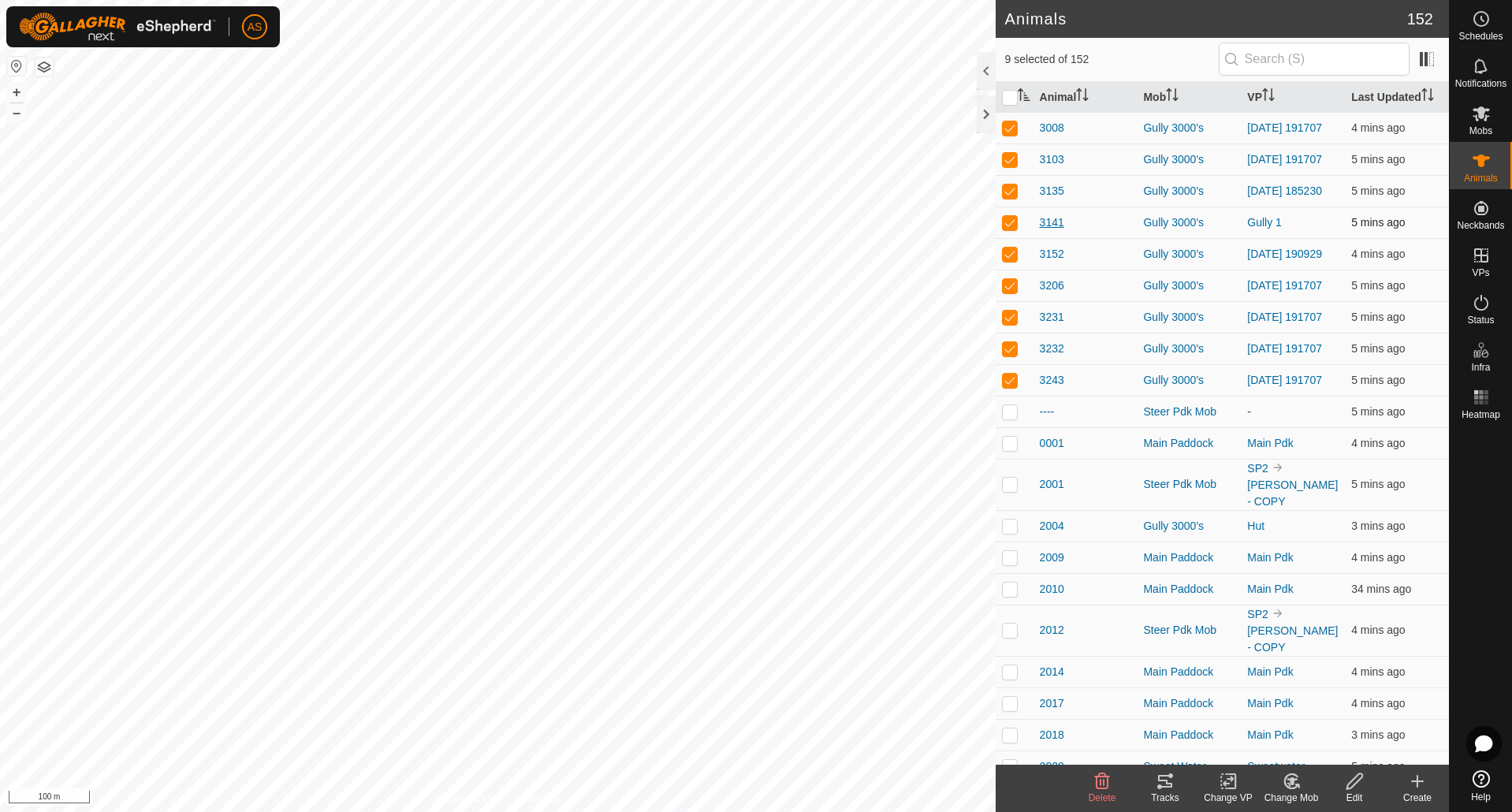
click at [1050, 229] on span "3141" at bounding box center [1052, 222] width 24 height 16
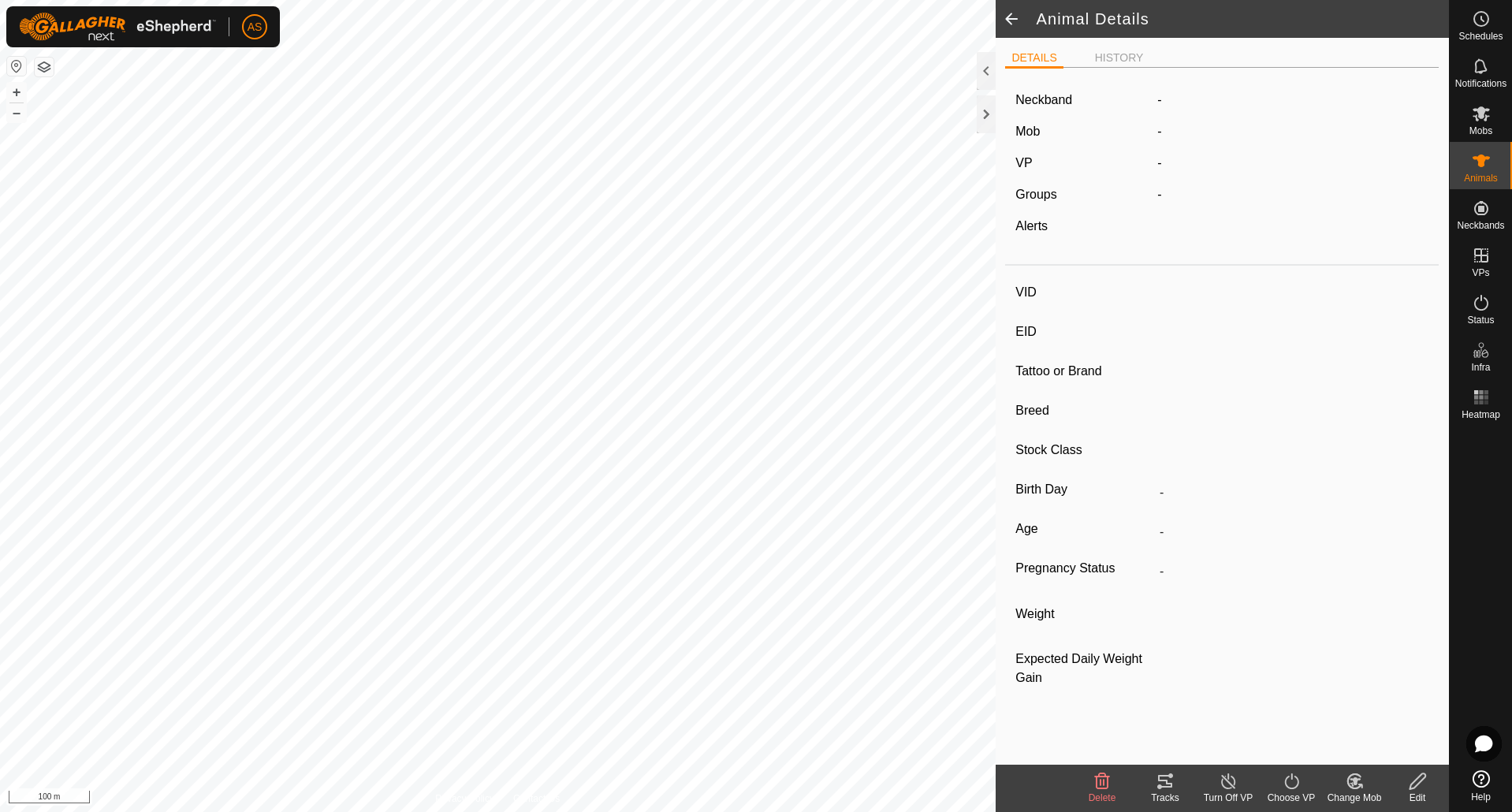
type input "3141"
type input "-"
type input "Black Baldy"
type input "-"
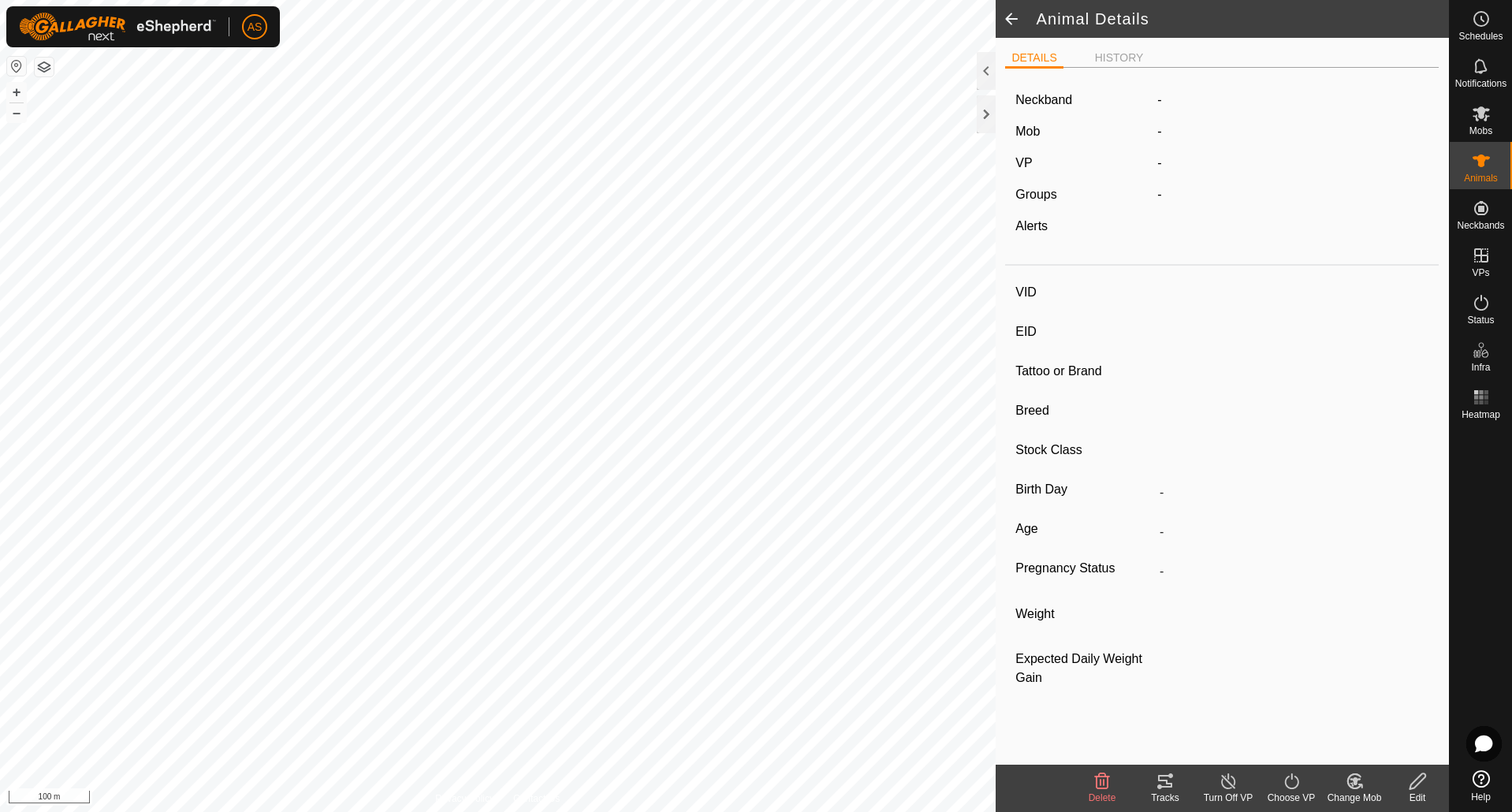
type input "0 kg"
type input "-"
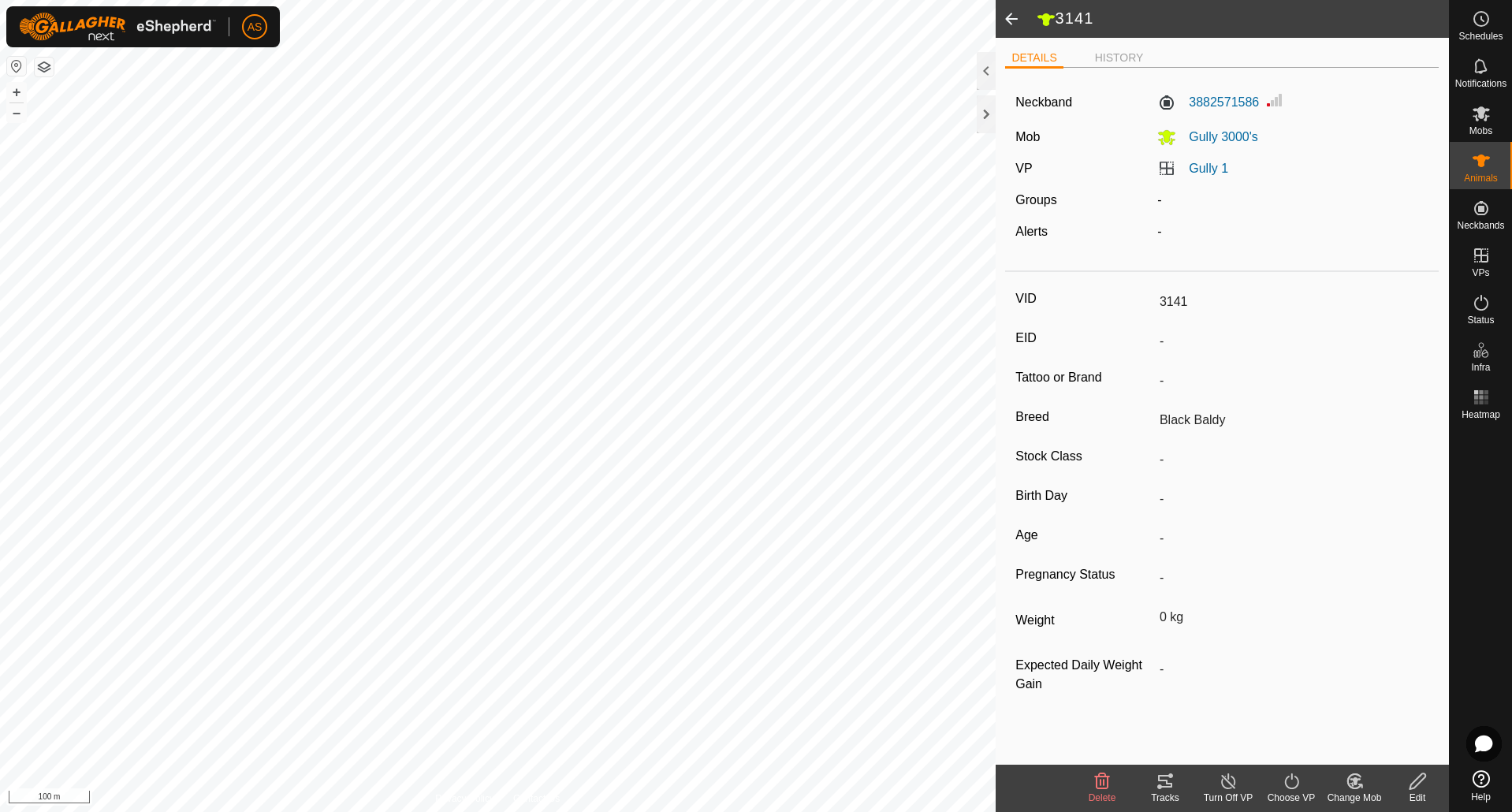
click at [1283, 785] on icon at bounding box center [1292, 781] width 20 height 19
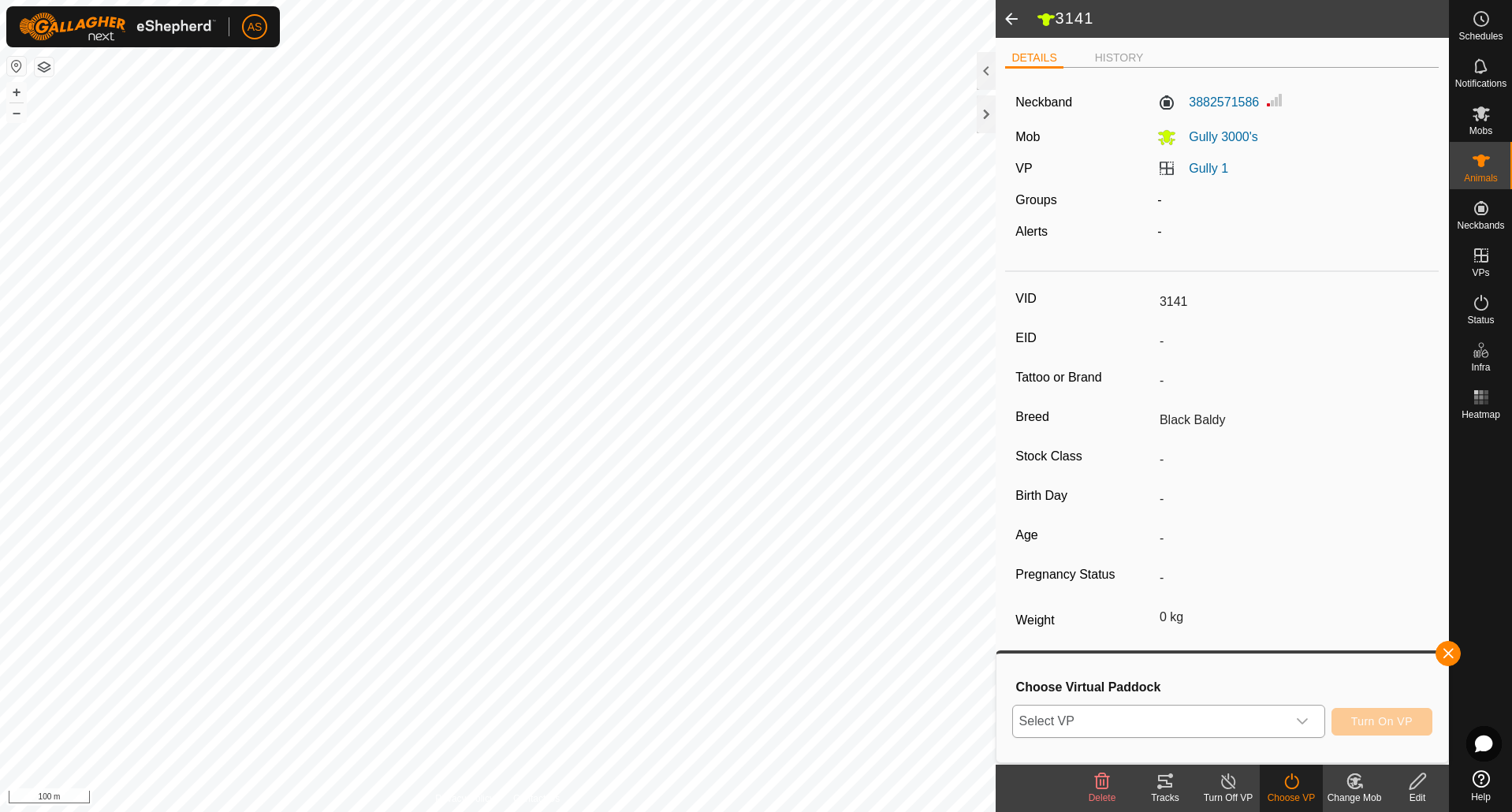
click at [1176, 723] on span "Select VP" at bounding box center [1150, 721] width 274 height 32
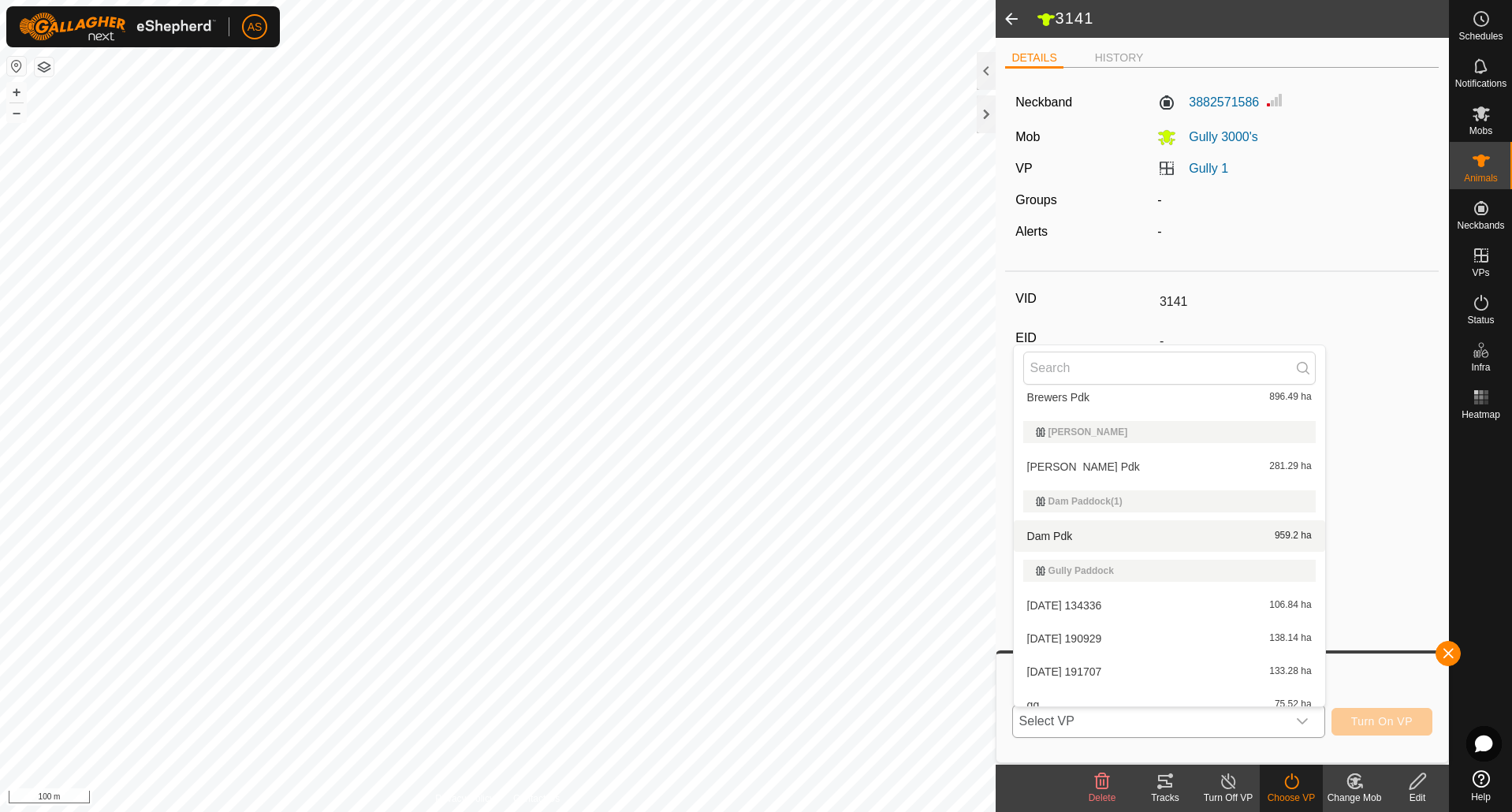
scroll to position [394, 0]
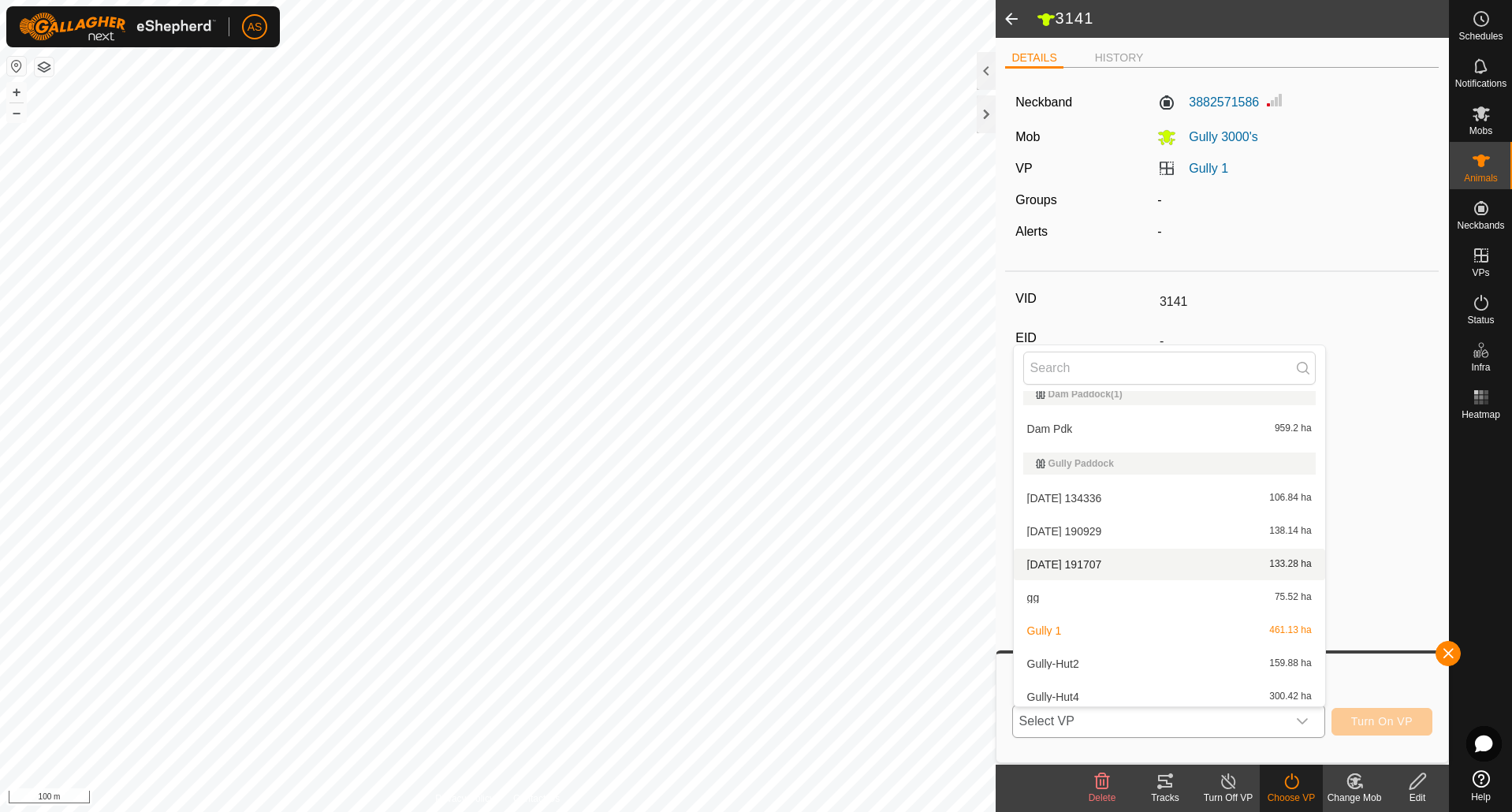
click at [1075, 569] on li "[DATE] 191707 133.28 ha" at bounding box center [1169, 564] width 312 height 32
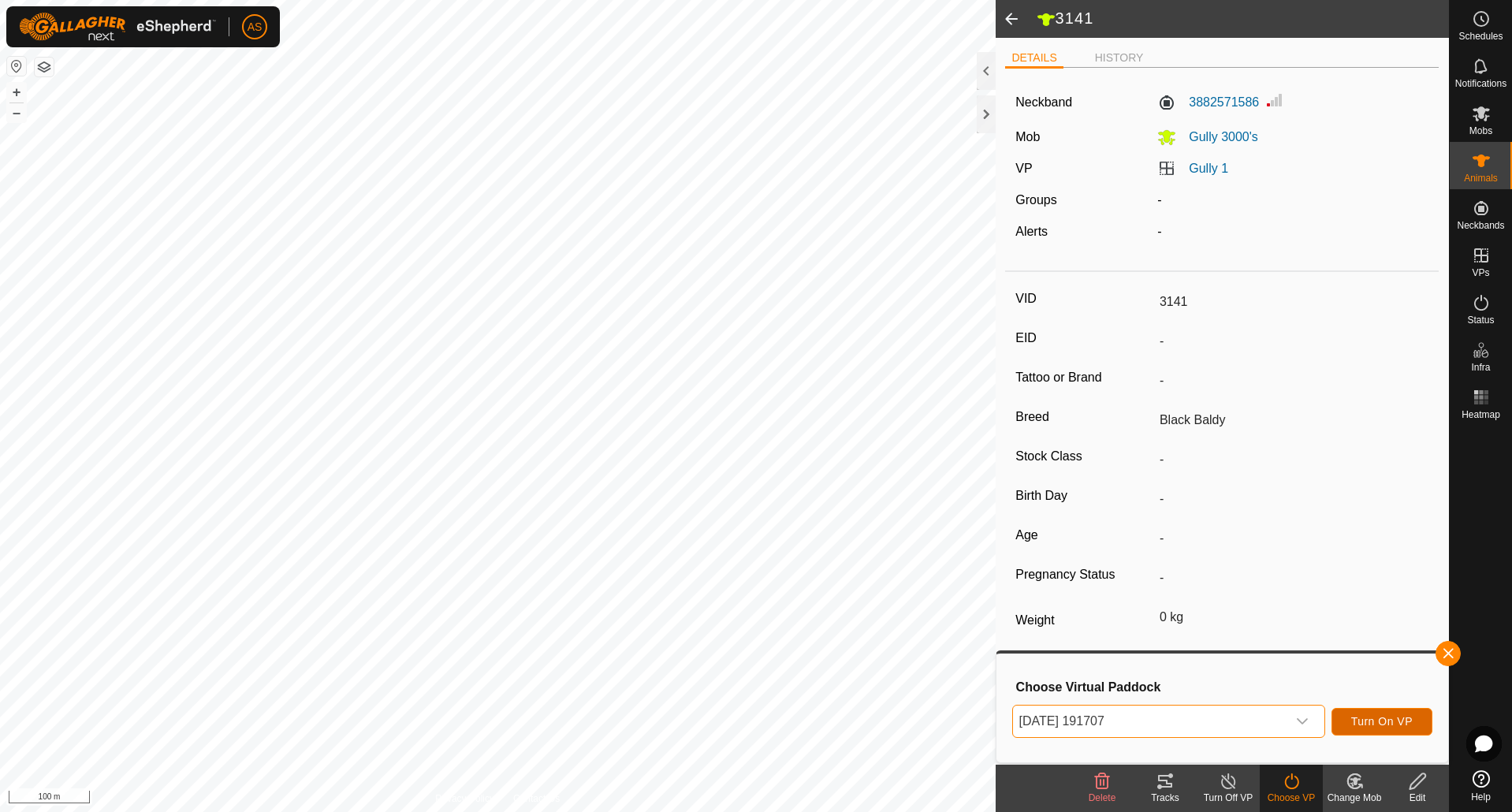
click at [1382, 723] on span "Turn On VP" at bounding box center [1381, 721] width 61 height 13
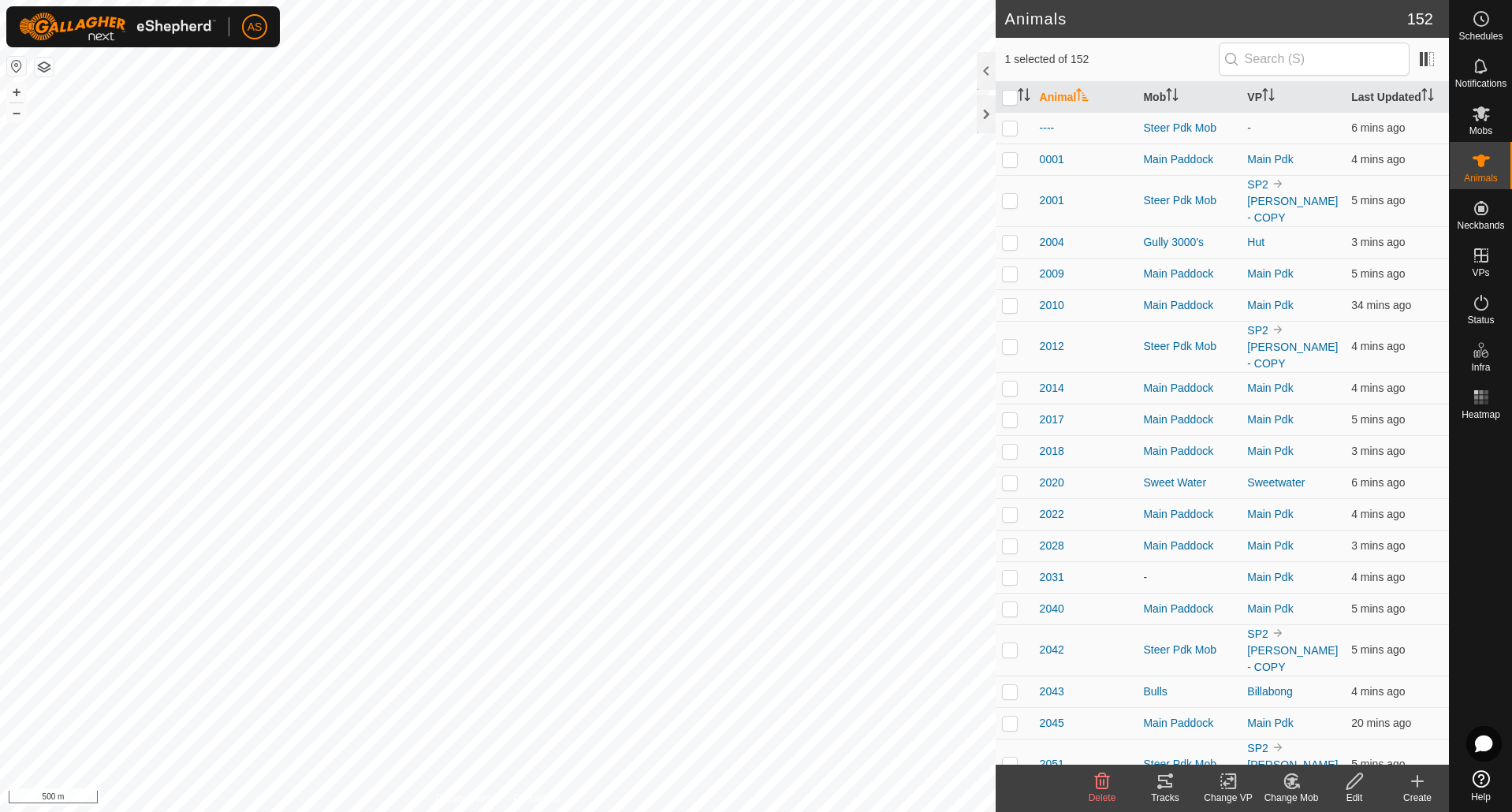
click at [1170, 785] on icon at bounding box center [1165, 781] width 19 height 19
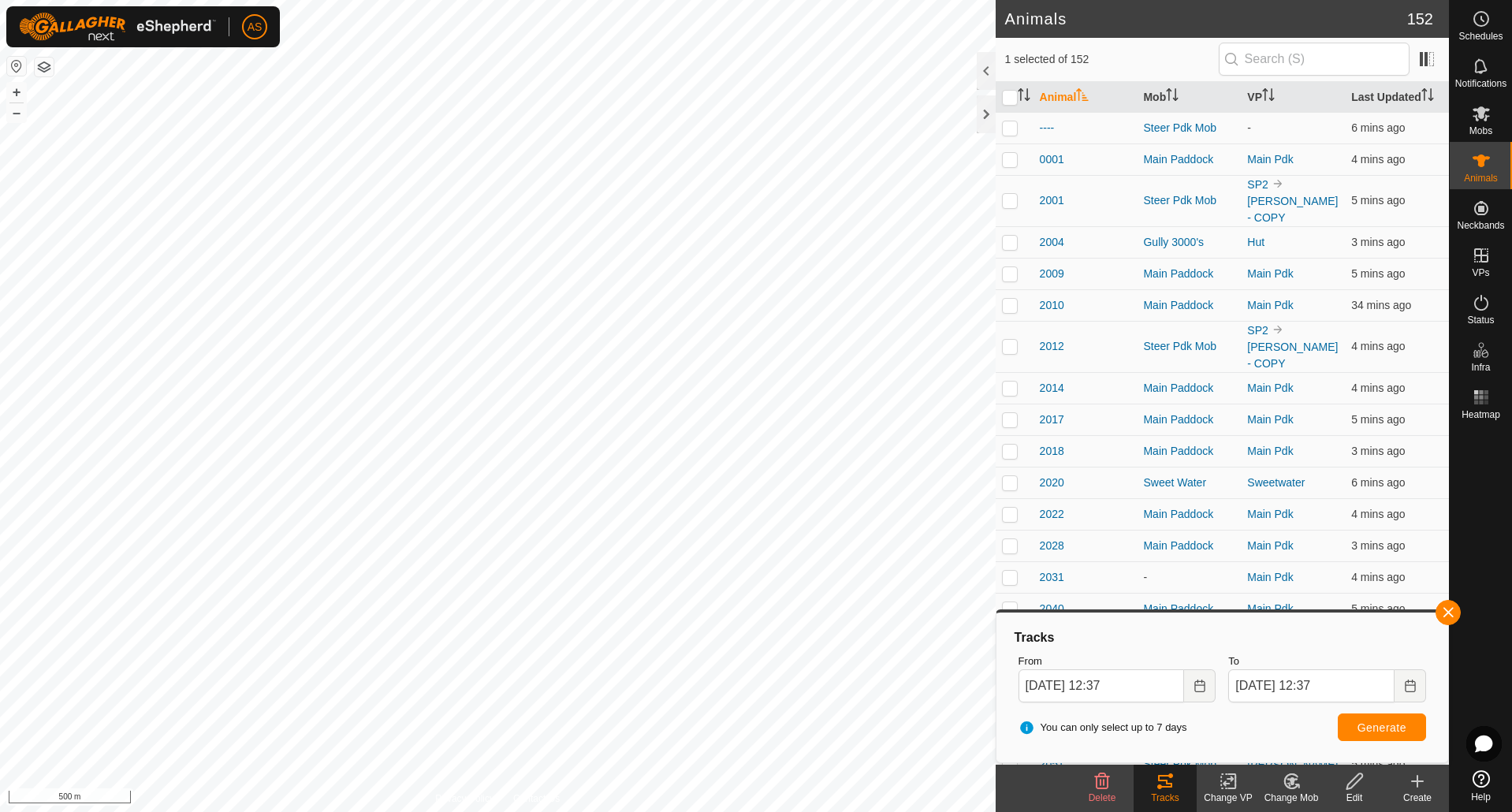
checkbox input "false"
checkbox input "true"
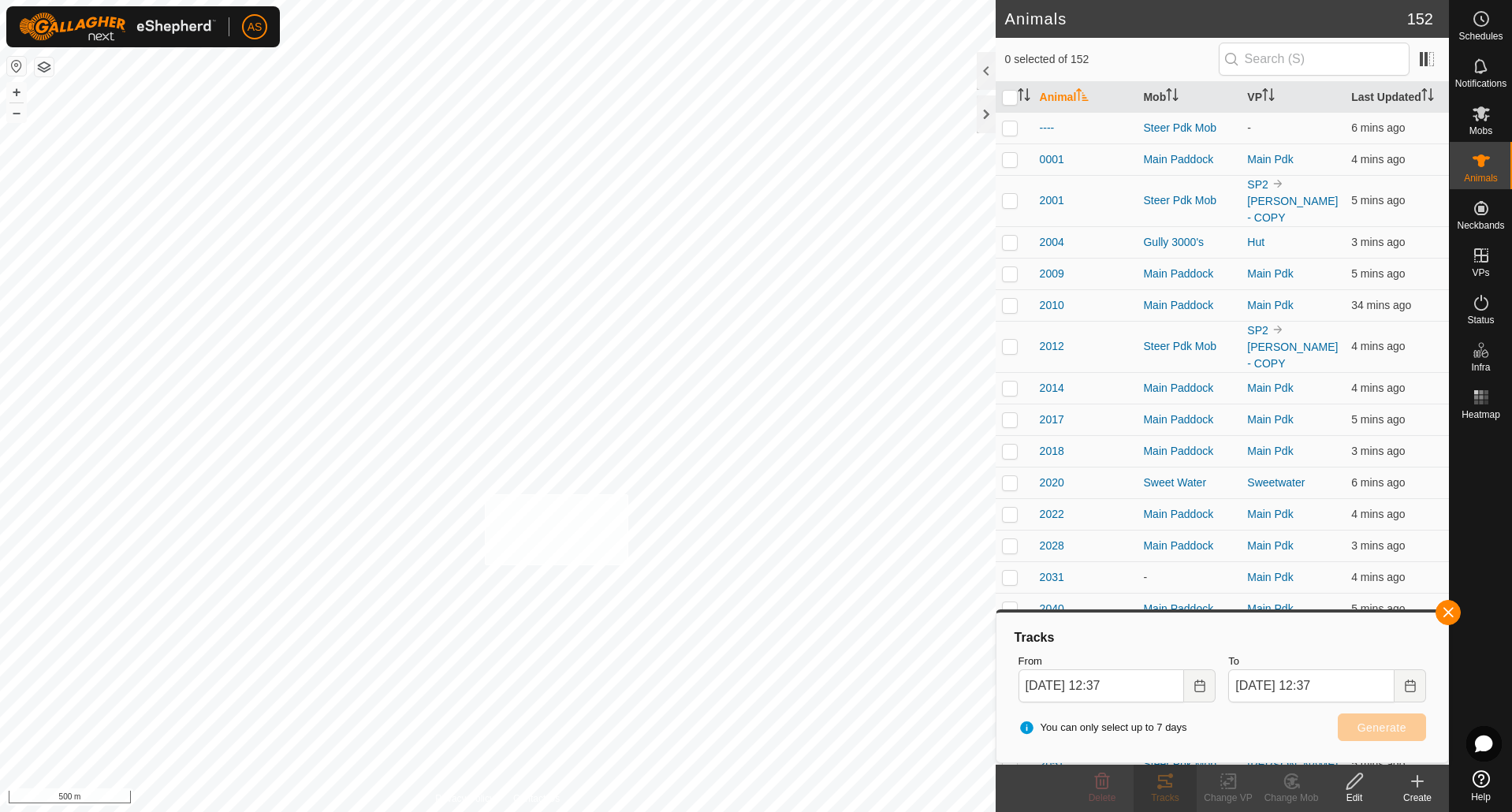
checkbox input "true"
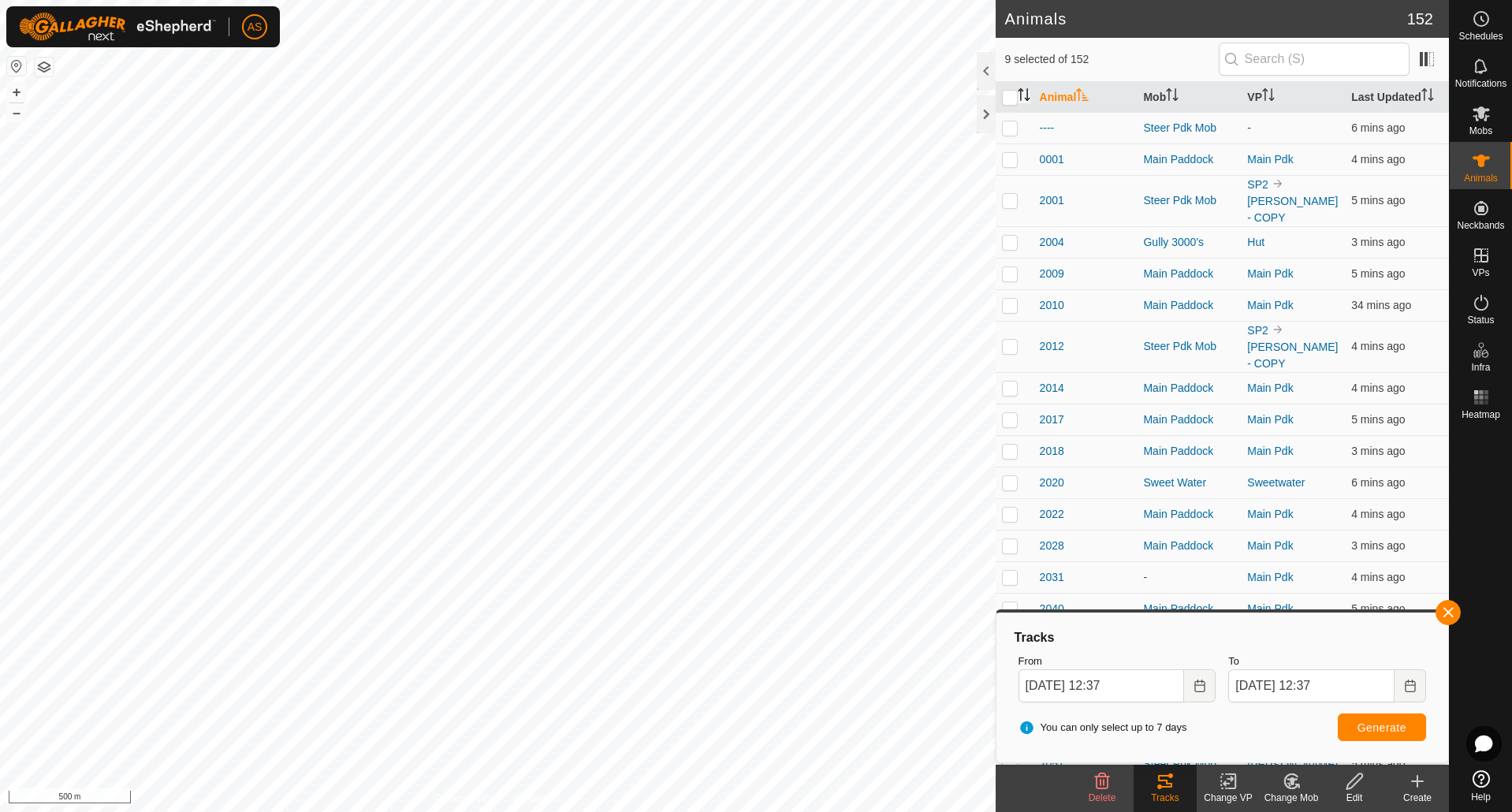
click at [1028, 99] on icon "Activate to sort" at bounding box center [1027, 100] width 5 height 3
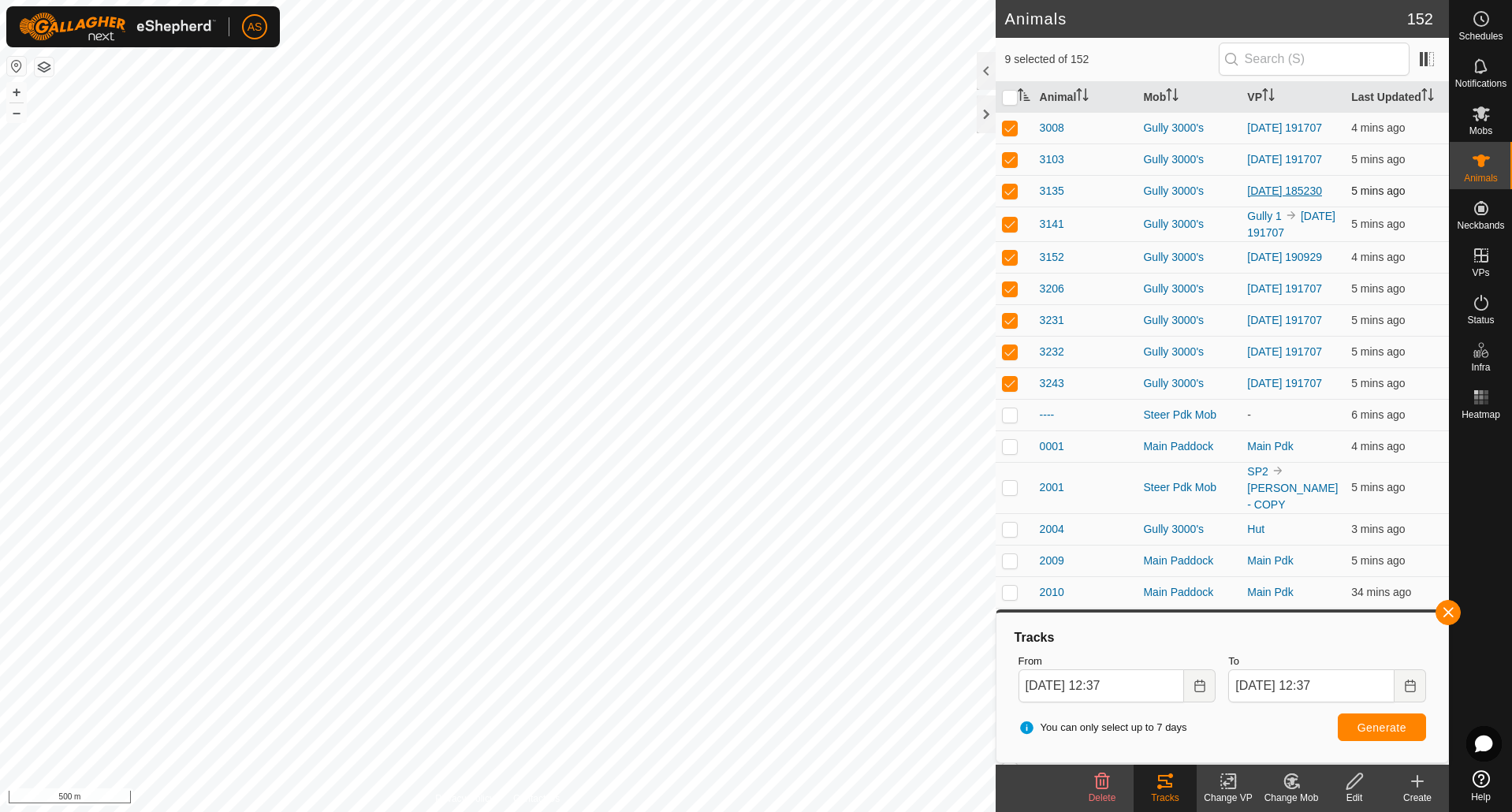
click at [1271, 192] on link "[DATE] 185230" at bounding box center [1284, 190] width 75 height 13
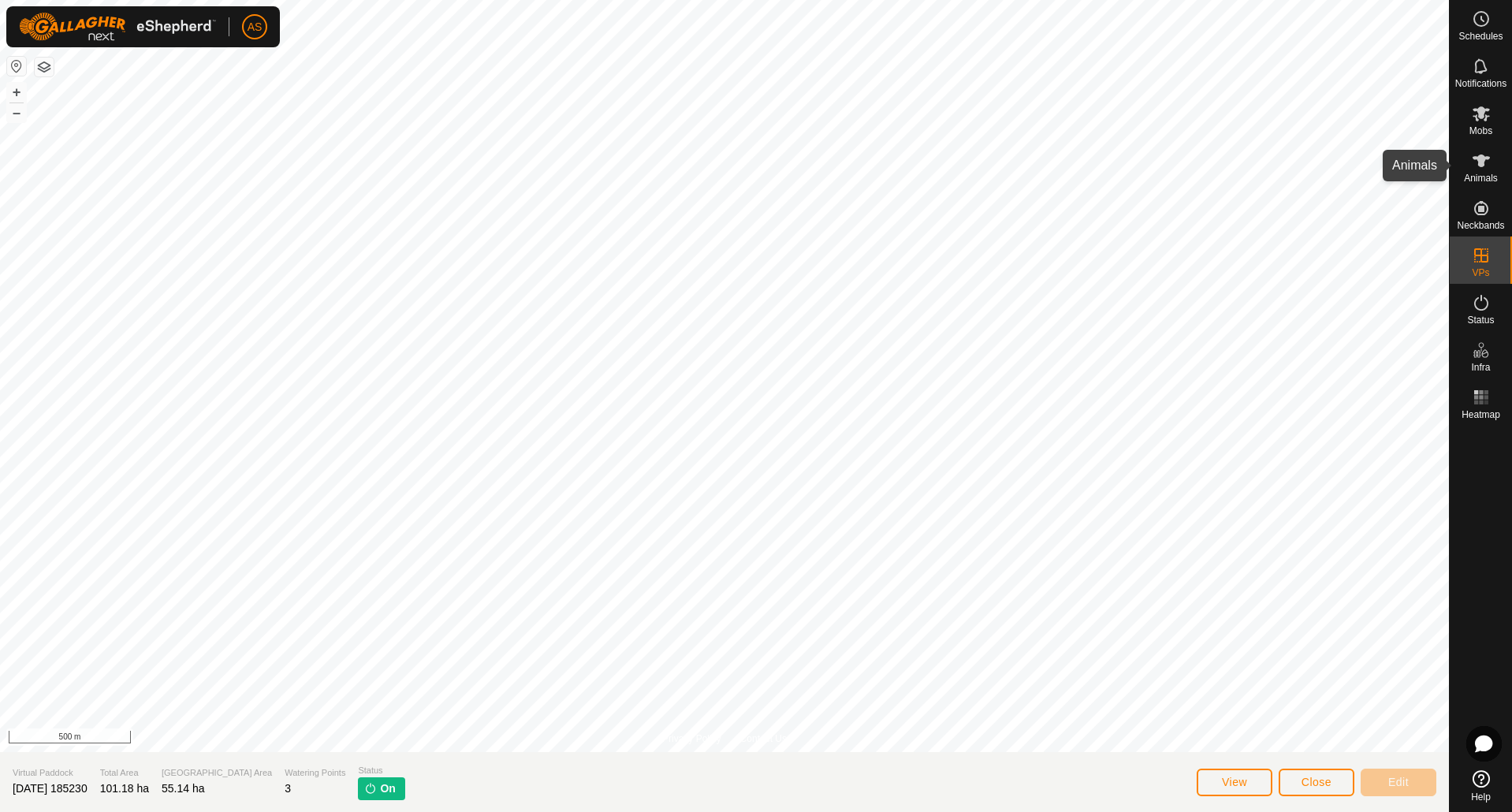
click at [1477, 165] on icon at bounding box center [1482, 161] width 19 height 19
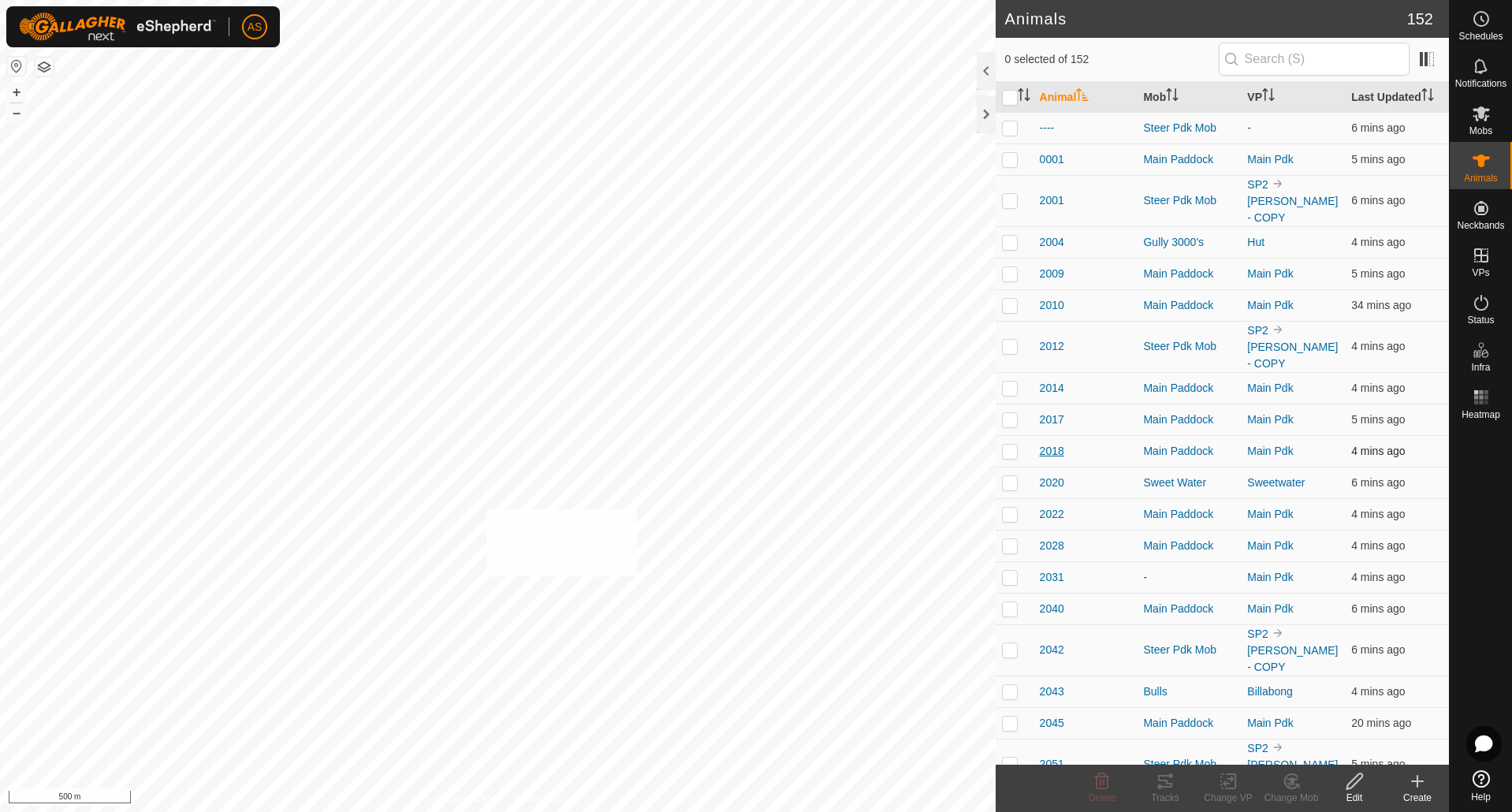
checkbox input "true"
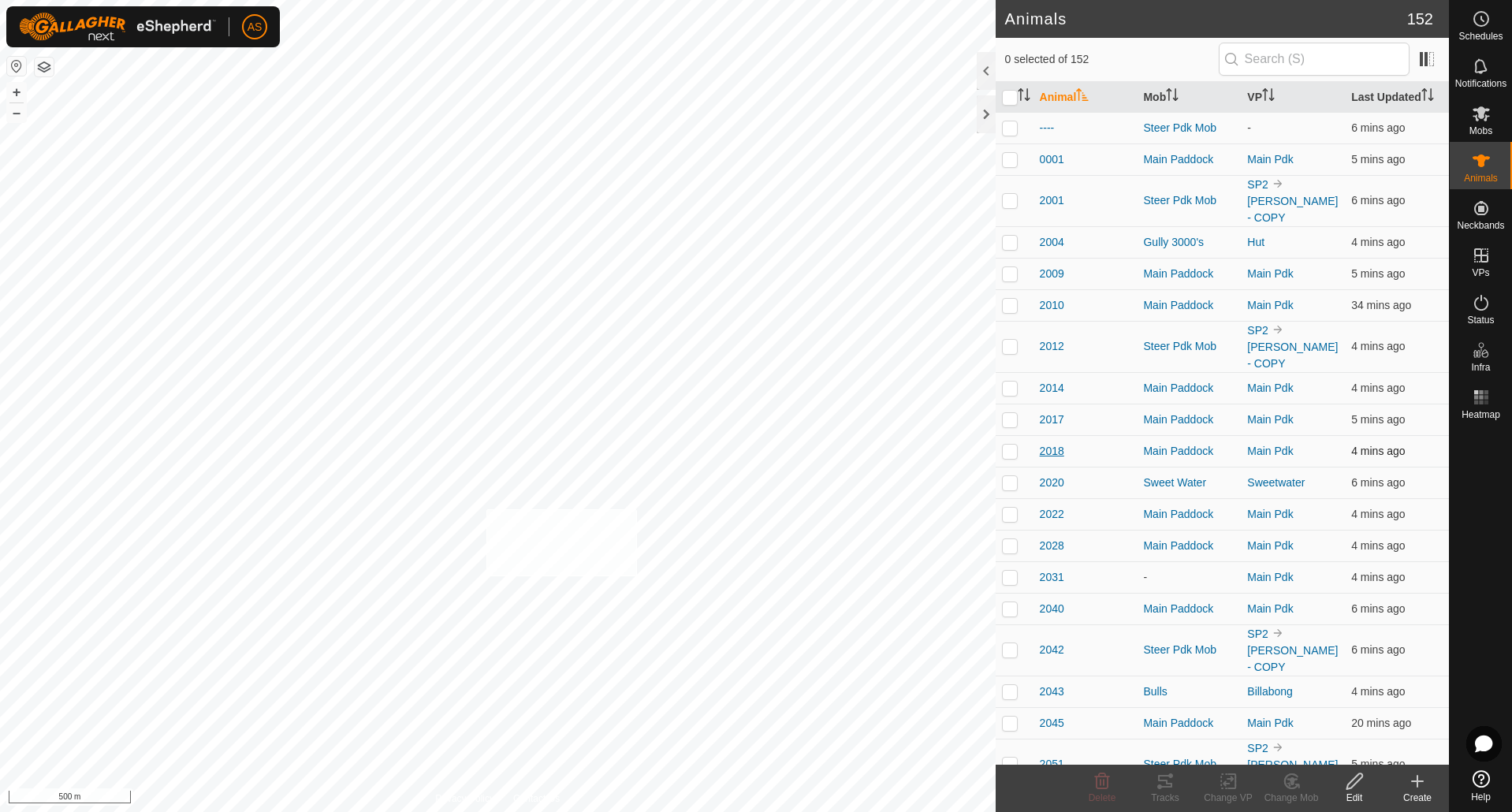
checkbox input "true"
click at [1030, 94] on icon "Activate to sort" at bounding box center [1024, 95] width 13 height 13
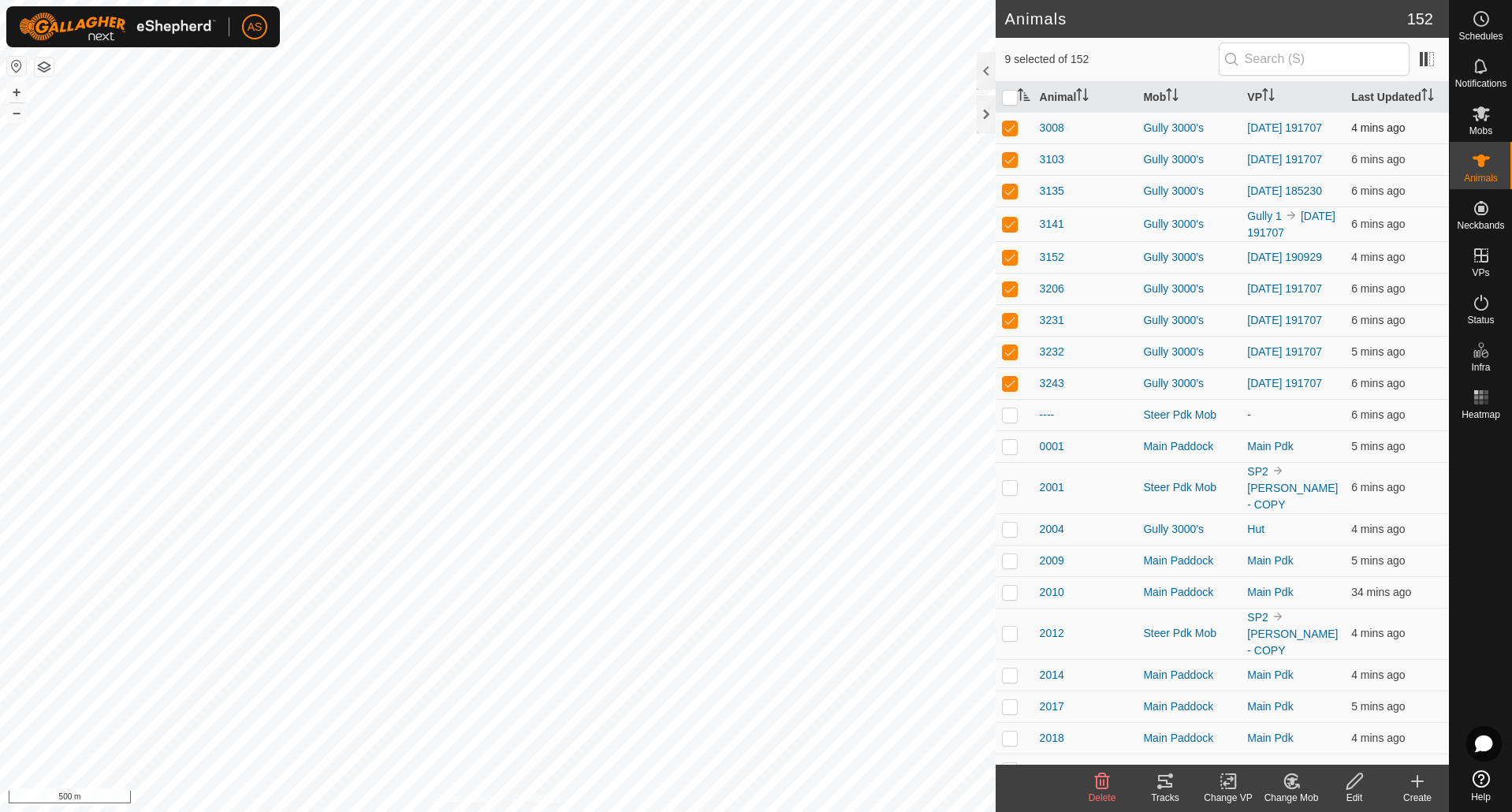
click at [1008, 131] on p-checkbox at bounding box center [1009, 127] width 15 height 13
checkbox input "false"
click at [1011, 133] on p-checkbox at bounding box center [1009, 127] width 15 height 13
checkbox input "false"
click at [1257, 200] on link "[DATE] 190929" at bounding box center [1284, 194] width 75 height 13
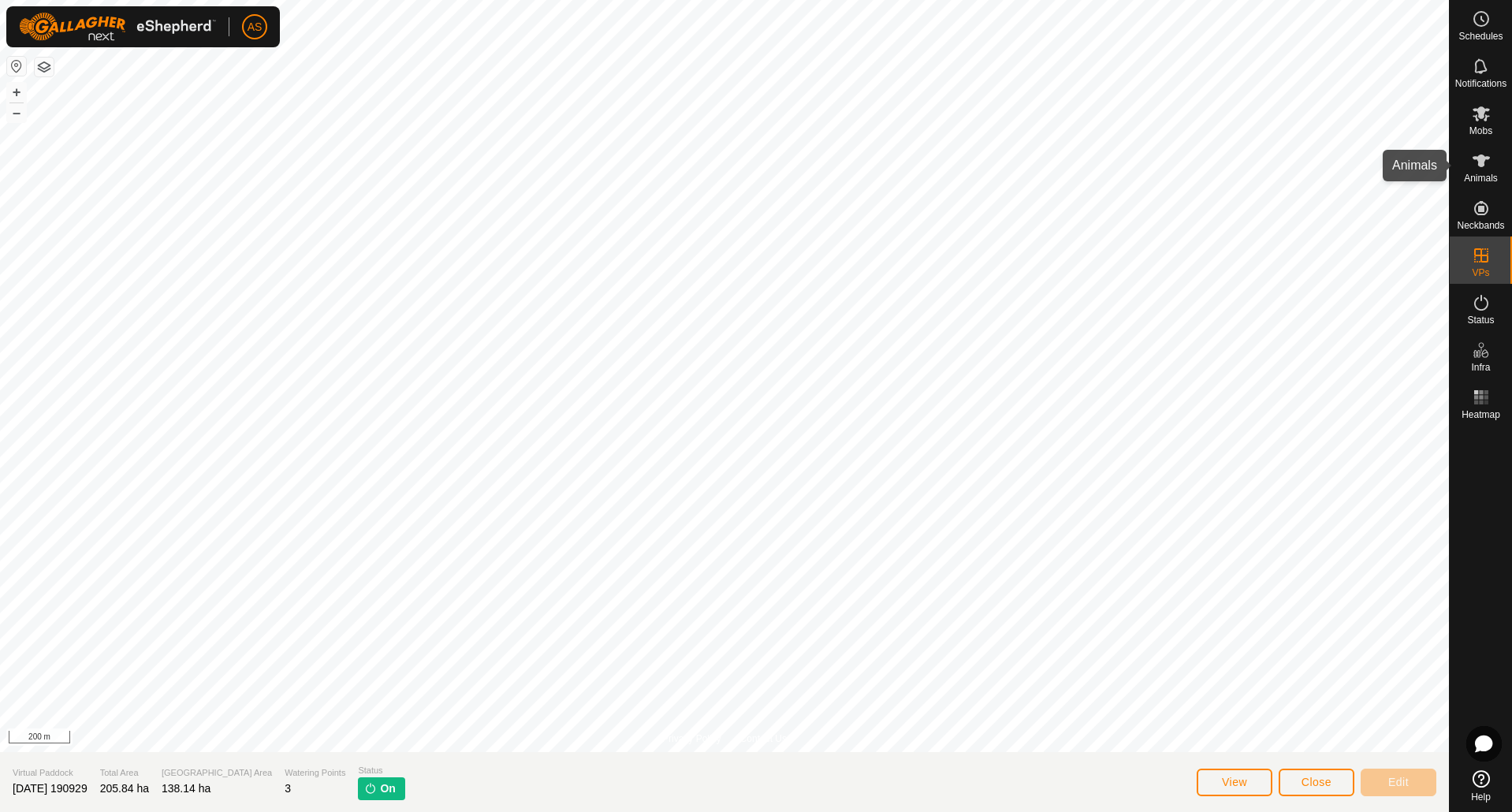
click at [1485, 167] on icon at bounding box center [1482, 161] width 19 height 19
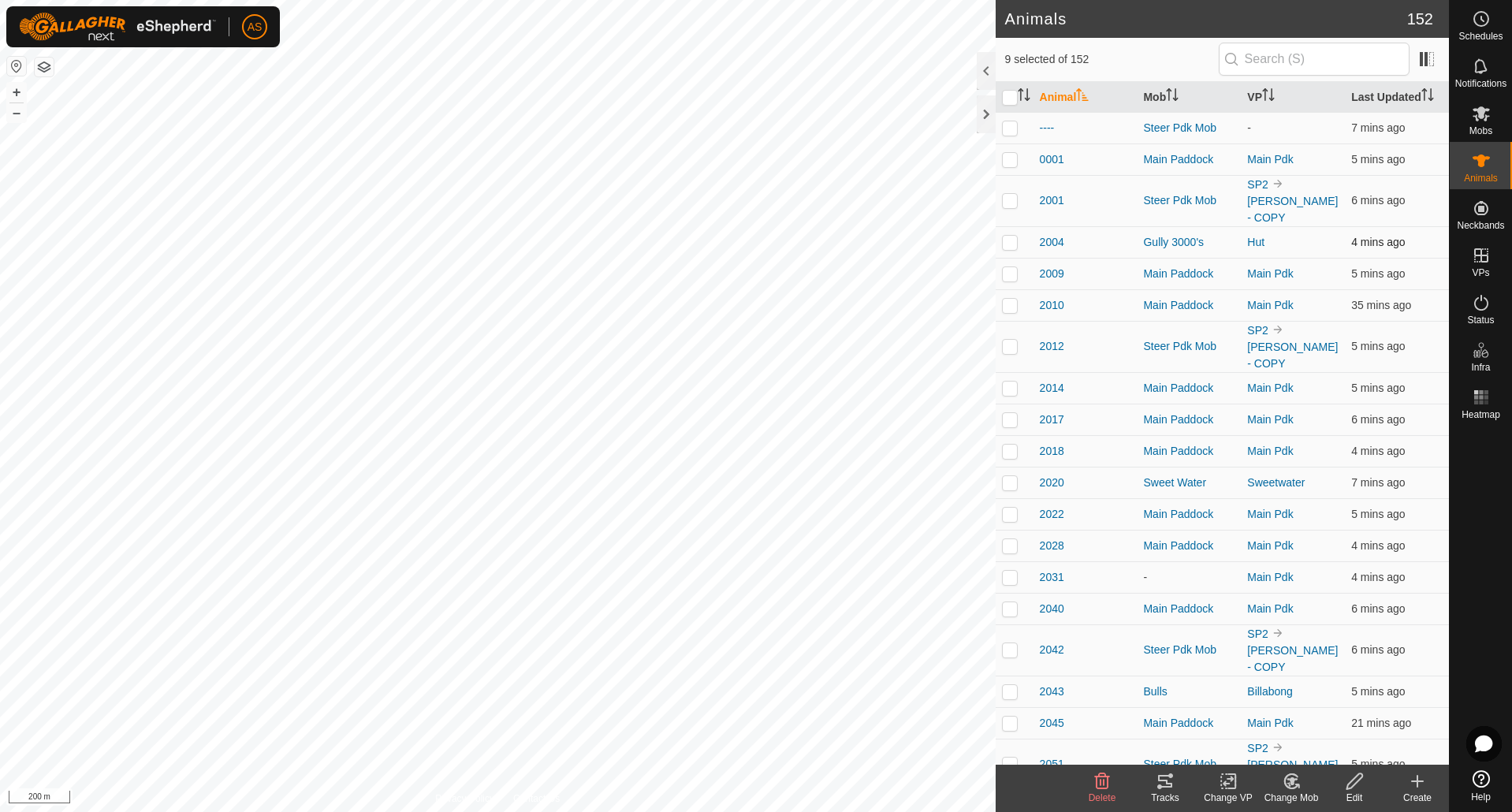
checkbox input "true"
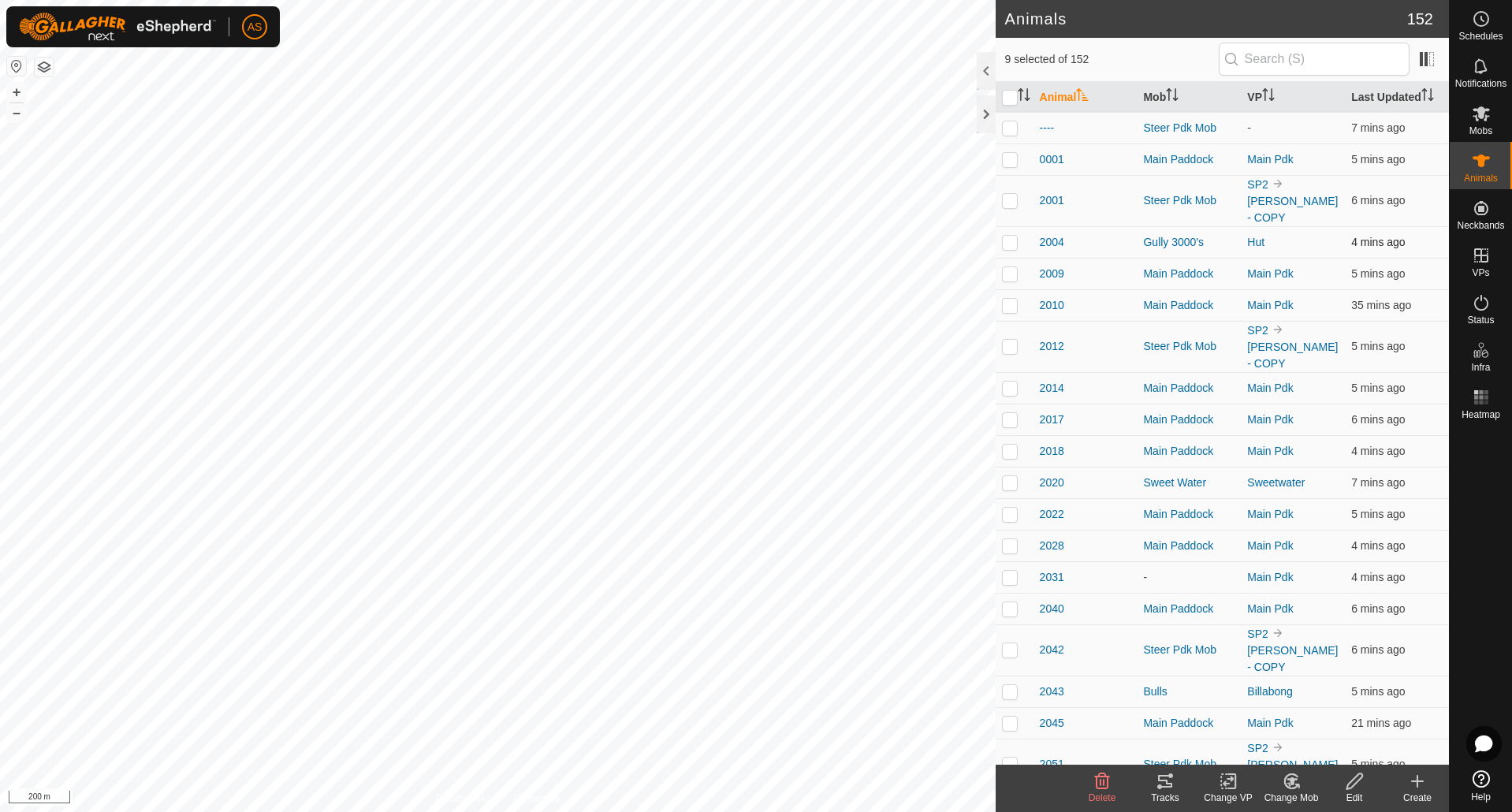
checkbox input "true"
click at [1024, 85] on th at bounding box center [1015, 97] width 38 height 31
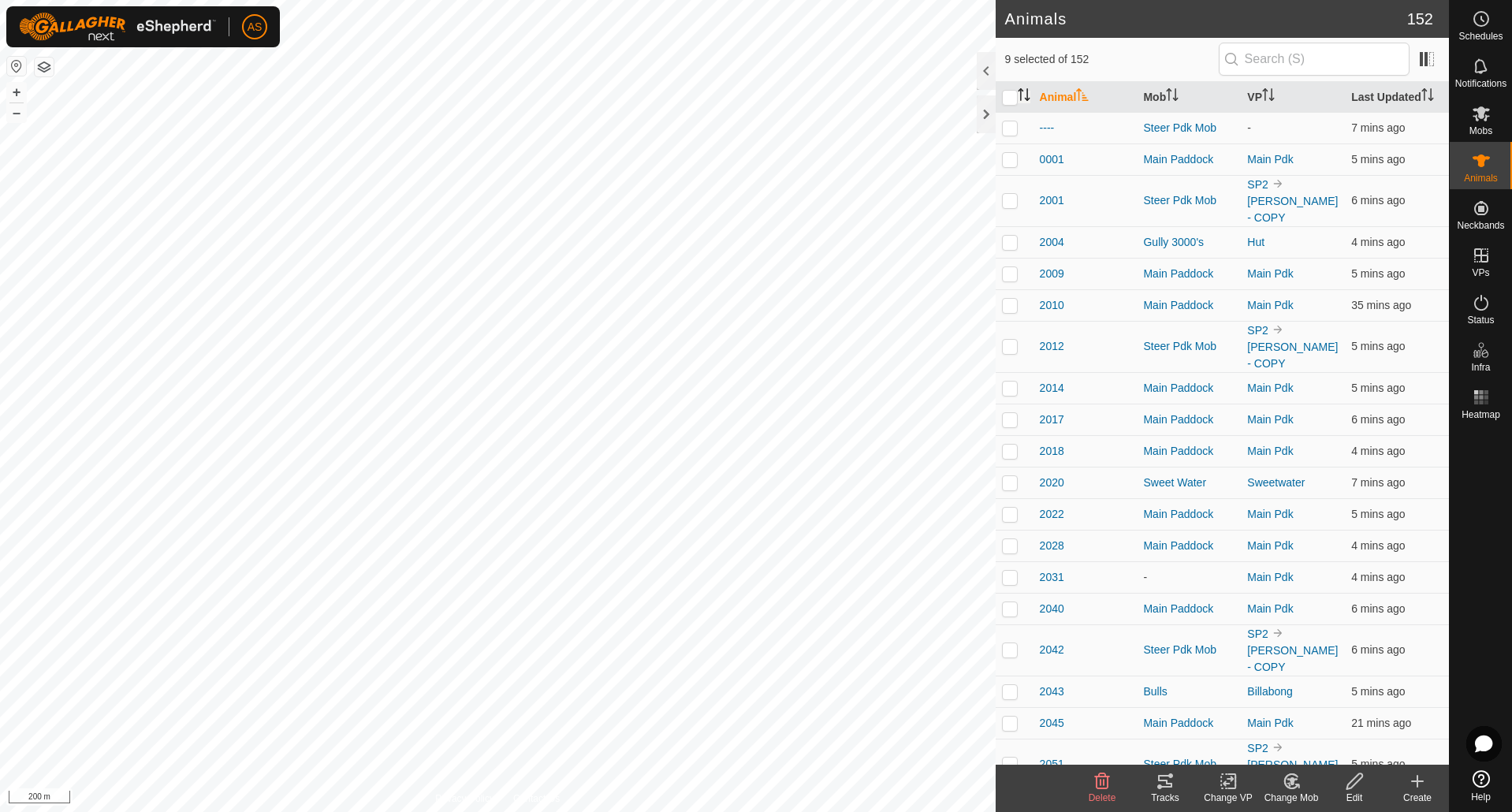
click at [1024, 92] on icon "Activate to sort" at bounding box center [1024, 95] width 13 height 13
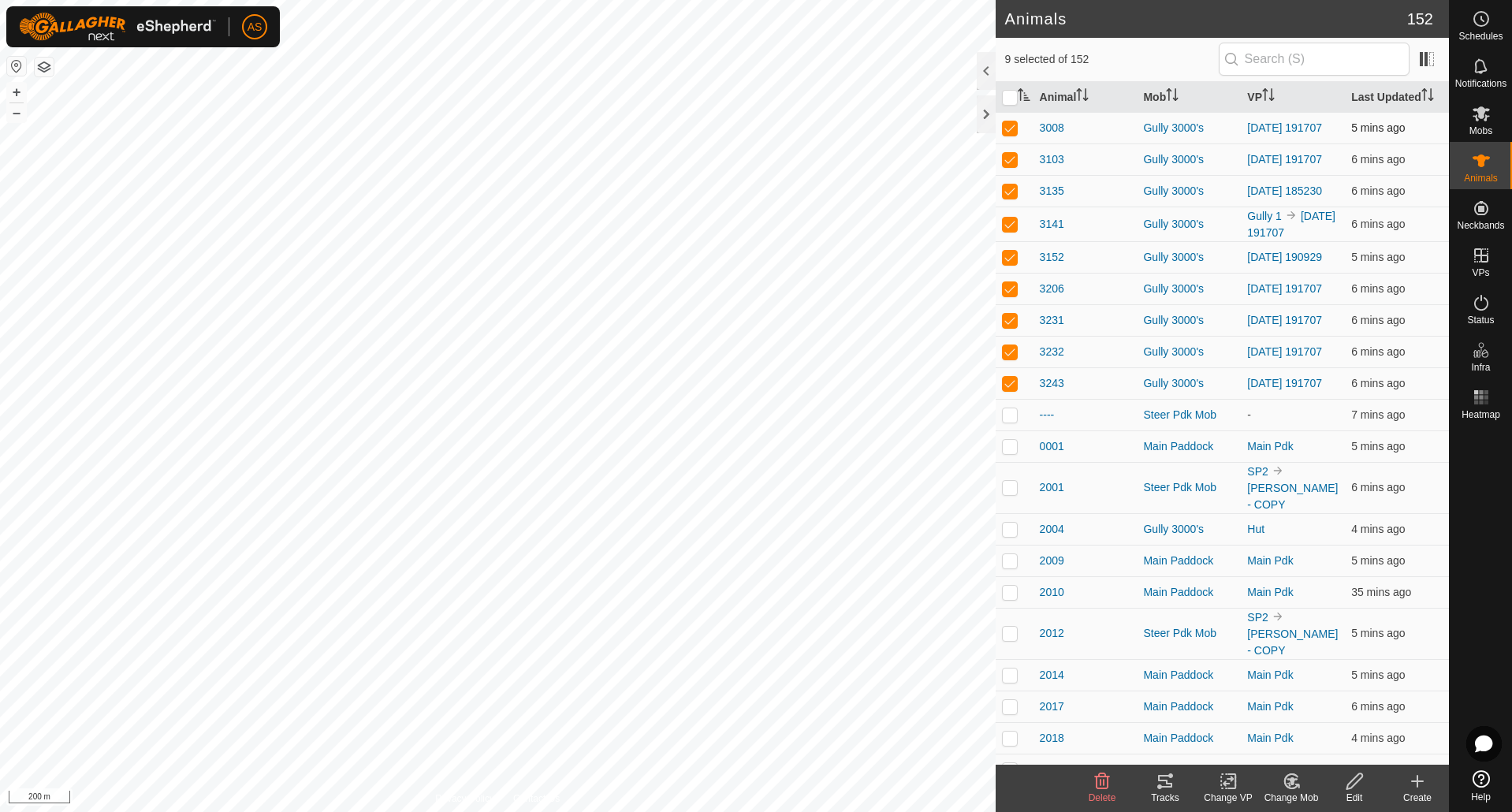
click at [1011, 127] on p-checkbox at bounding box center [1009, 127] width 15 height 13
checkbox input "false"
click at [1010, 131] on p-checkbox at bounding box center [1009, 127] width 15 height 13
checkbox input "false"
click at [1009, 263] on p-checkbox at bounding box center [1009, 256] width 15 height 13
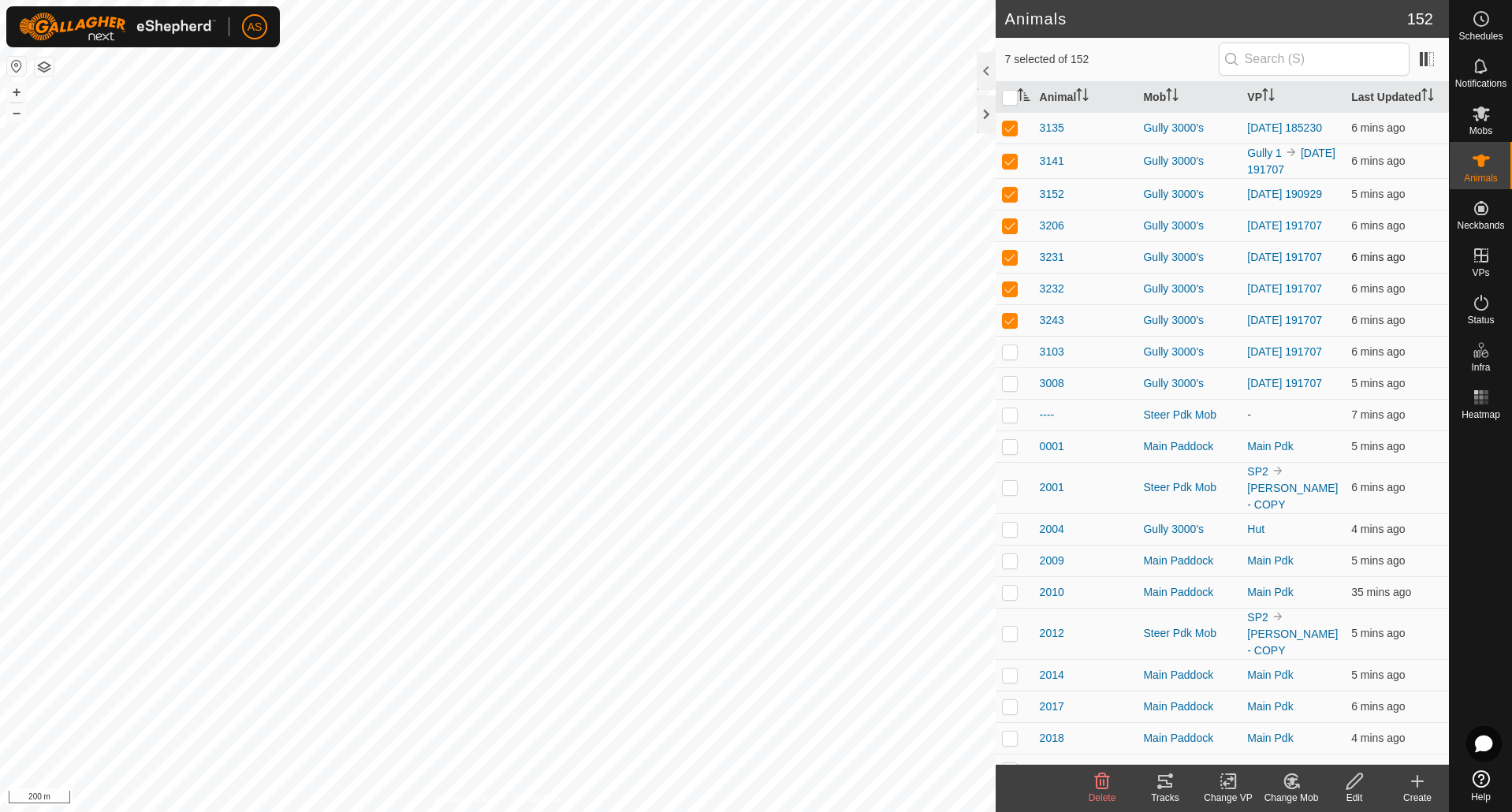
checkbox input "false"
click at [1009, 263] on p-checkbox at bounding box center [1009, 256] width 15 height 13
checkbox input "false"
click at [1009, 263] on p-checkbox at bounding box center [1009, 256] width 15 height 13
checkbox input "false"
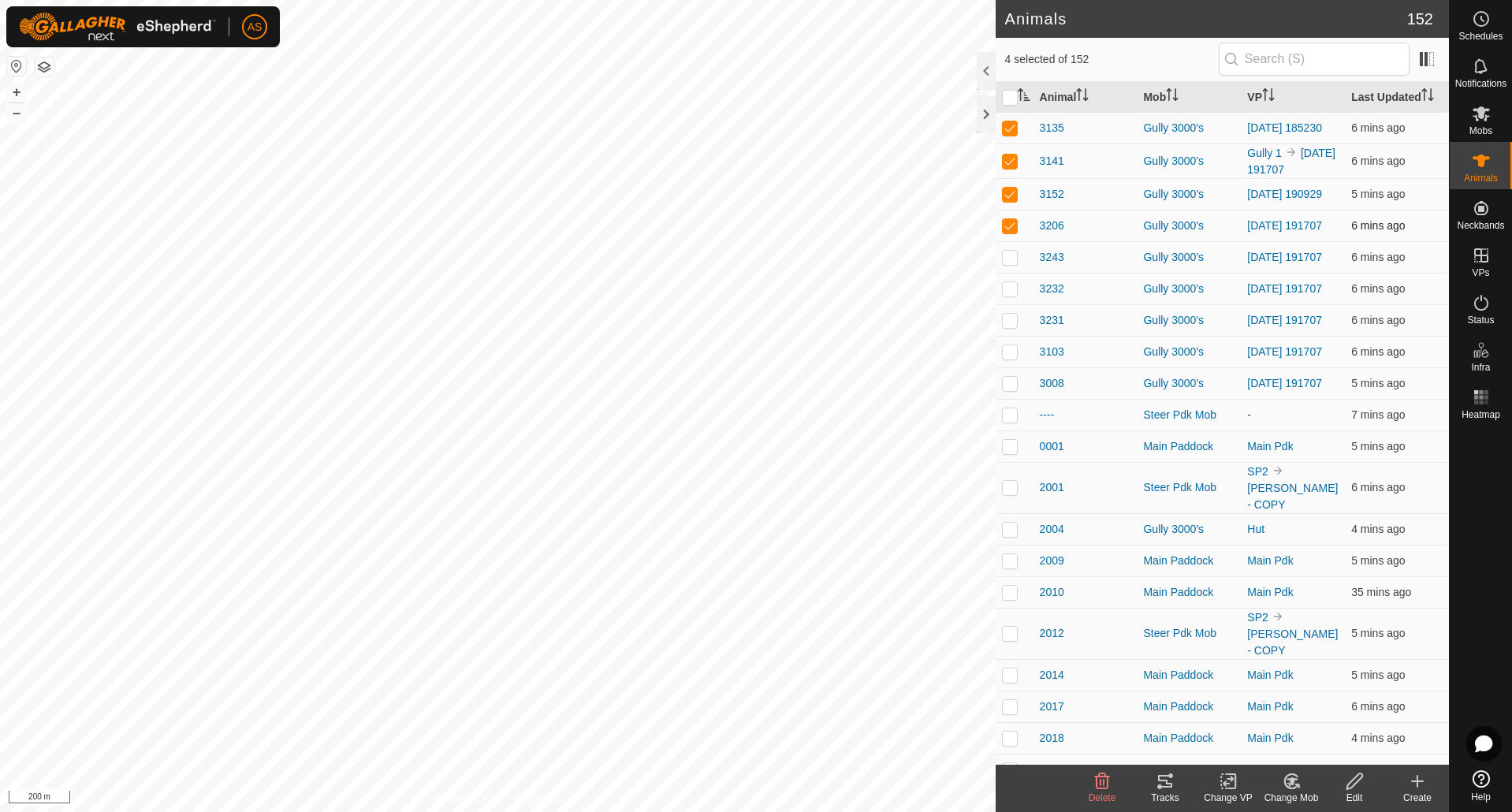
click at [1007, 231] on p-checkbox at bounding box center [1009, 225] width 15 height 13
checkbox input "false"
click at [1227, 785] on icon at bounding box center [1228, 781] width 20 height 19
click at [1243, 719] on link "Choose VP..." at bounding box center [1275, 713] width 156 height 32
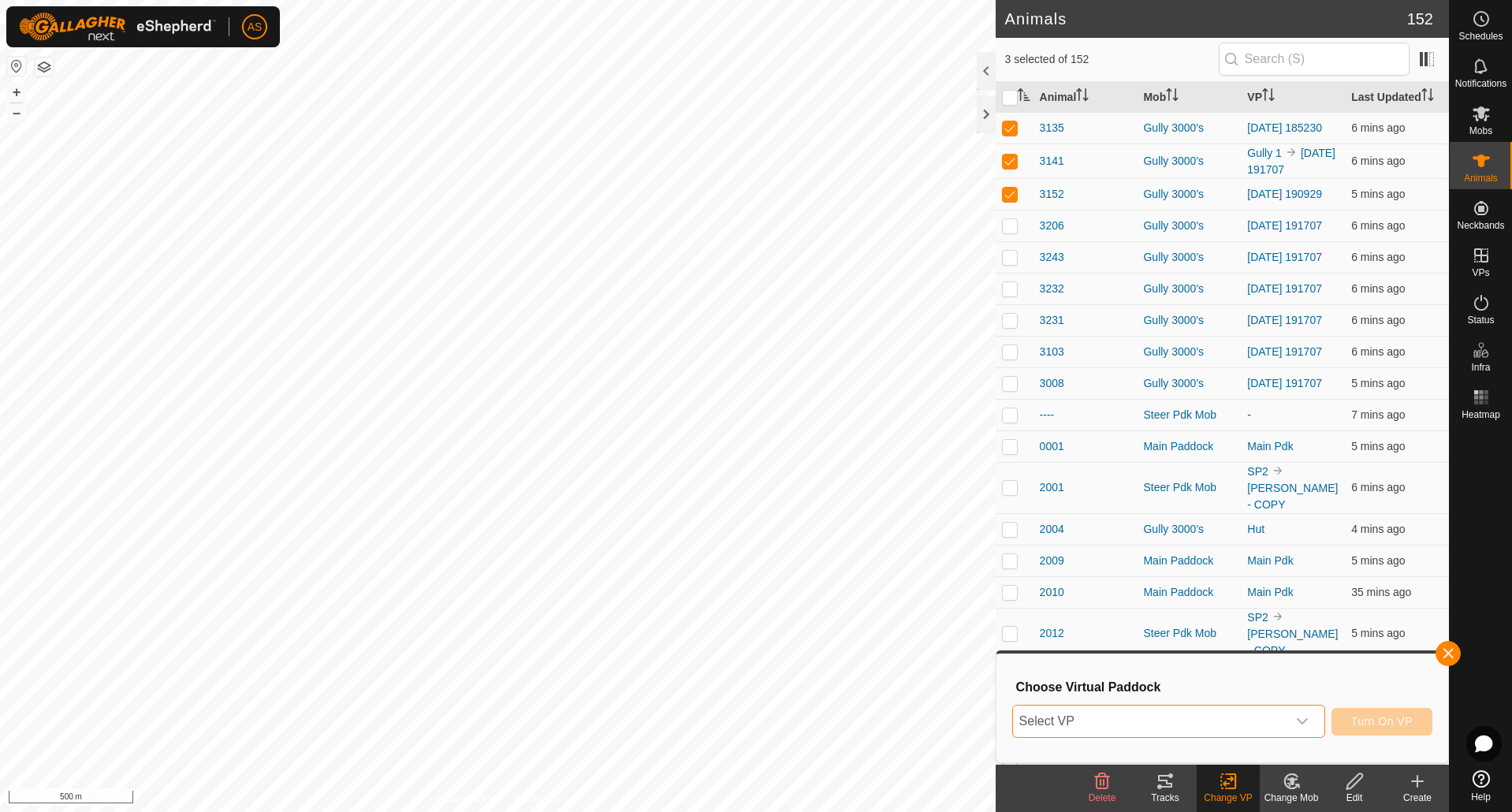
click at [1174, 719] on span "Select VP" at bounding box center [1150, 721] width 274 height 32
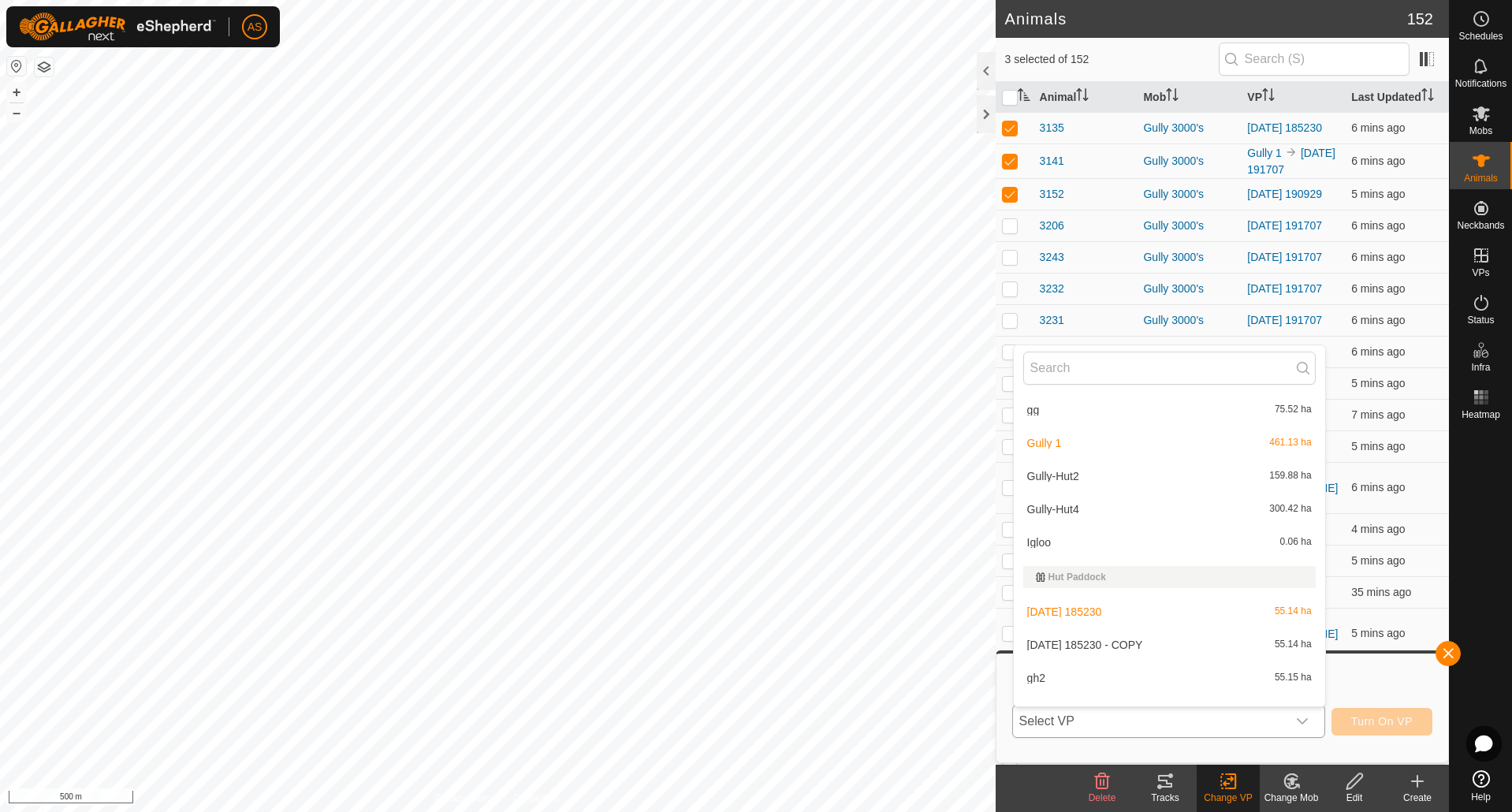
scroll to position [631, 0]
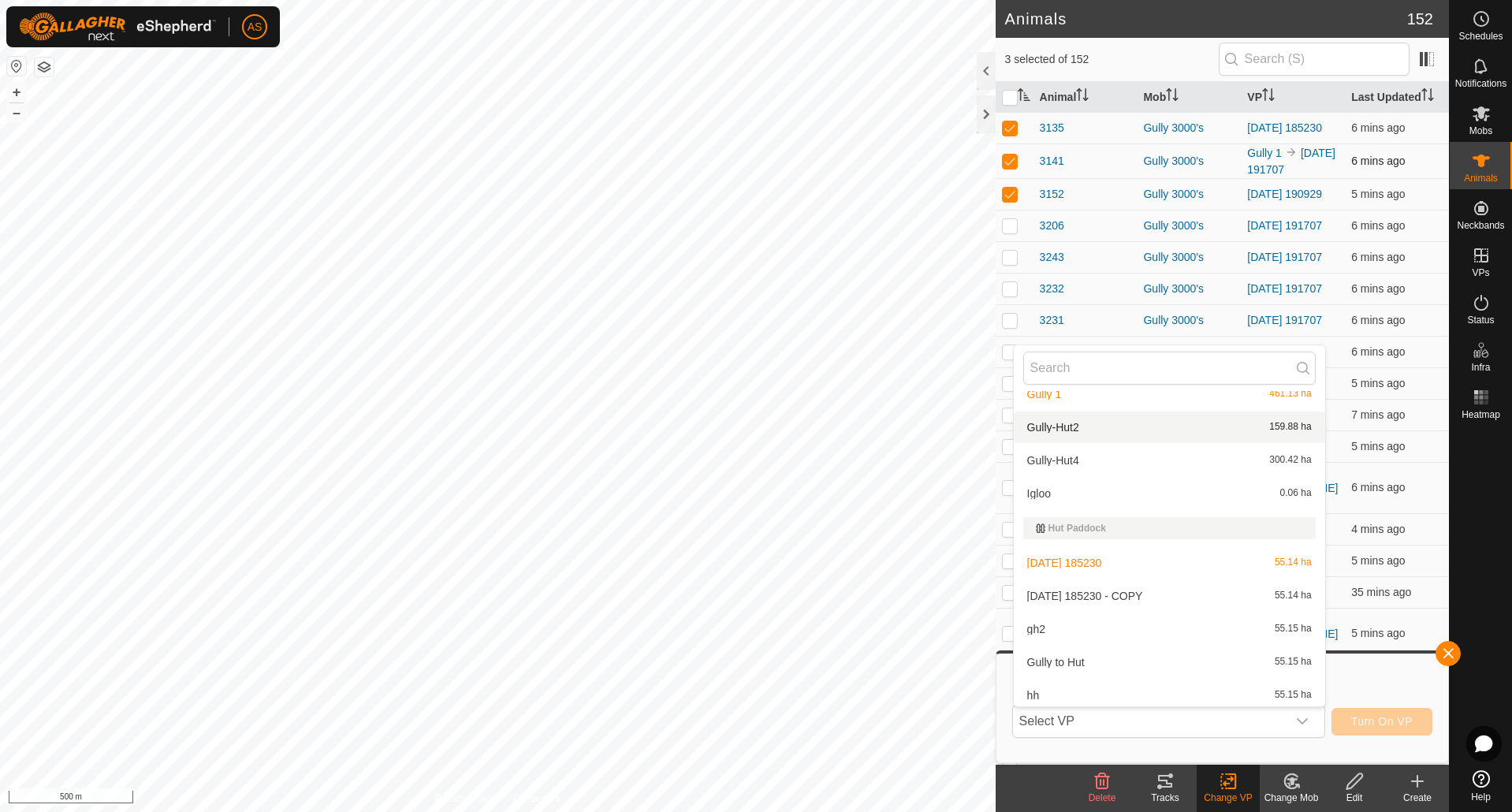
click at [1009, 162] on p-checkbox at bounding box center [1009, 161] width 15 height 13
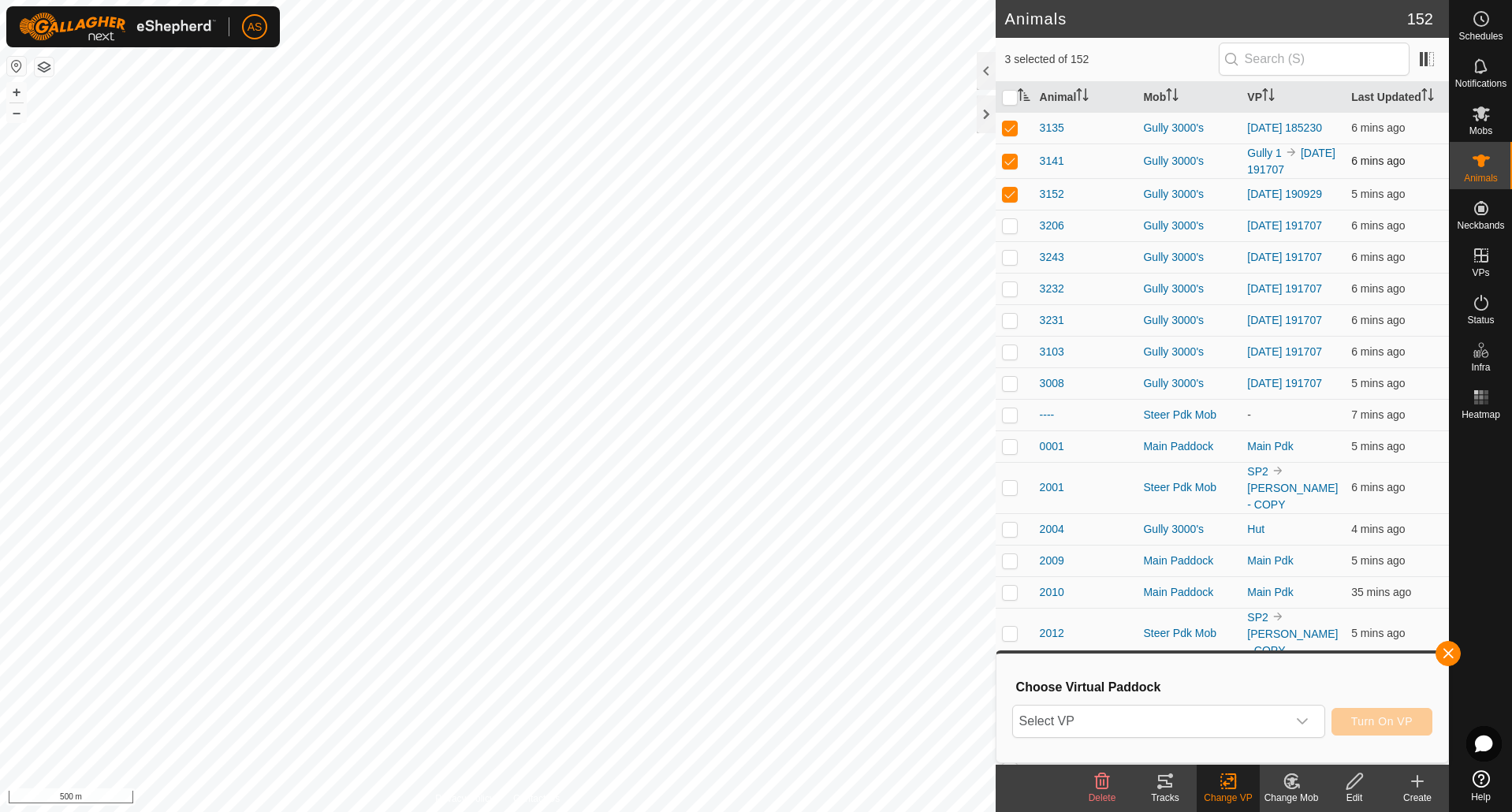
checkbox input "false"
click at [1215, 730] on span "Select VP" at bounding box center [1150, 721] width 274 height 32
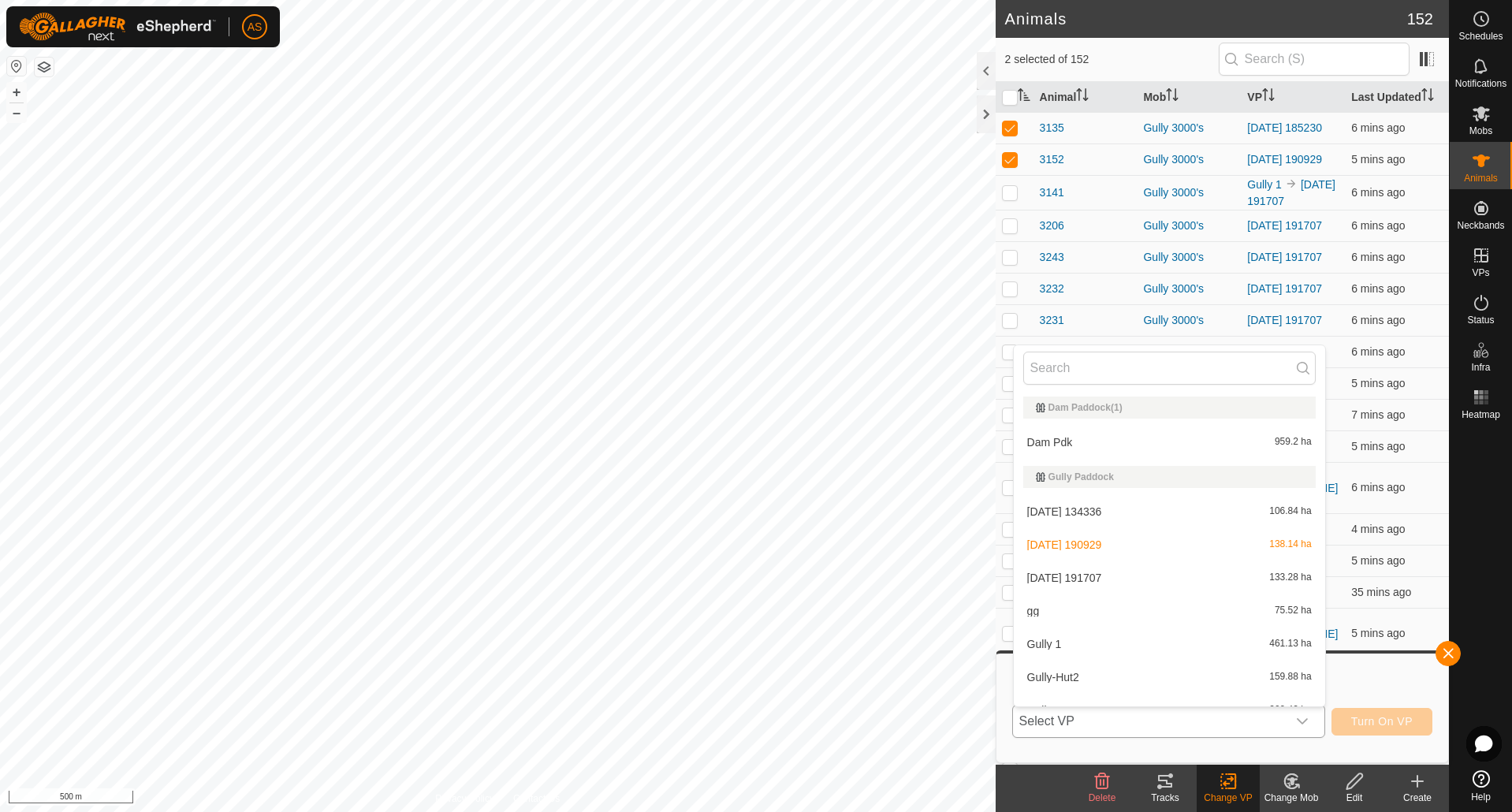
scroll to position [394, 0]
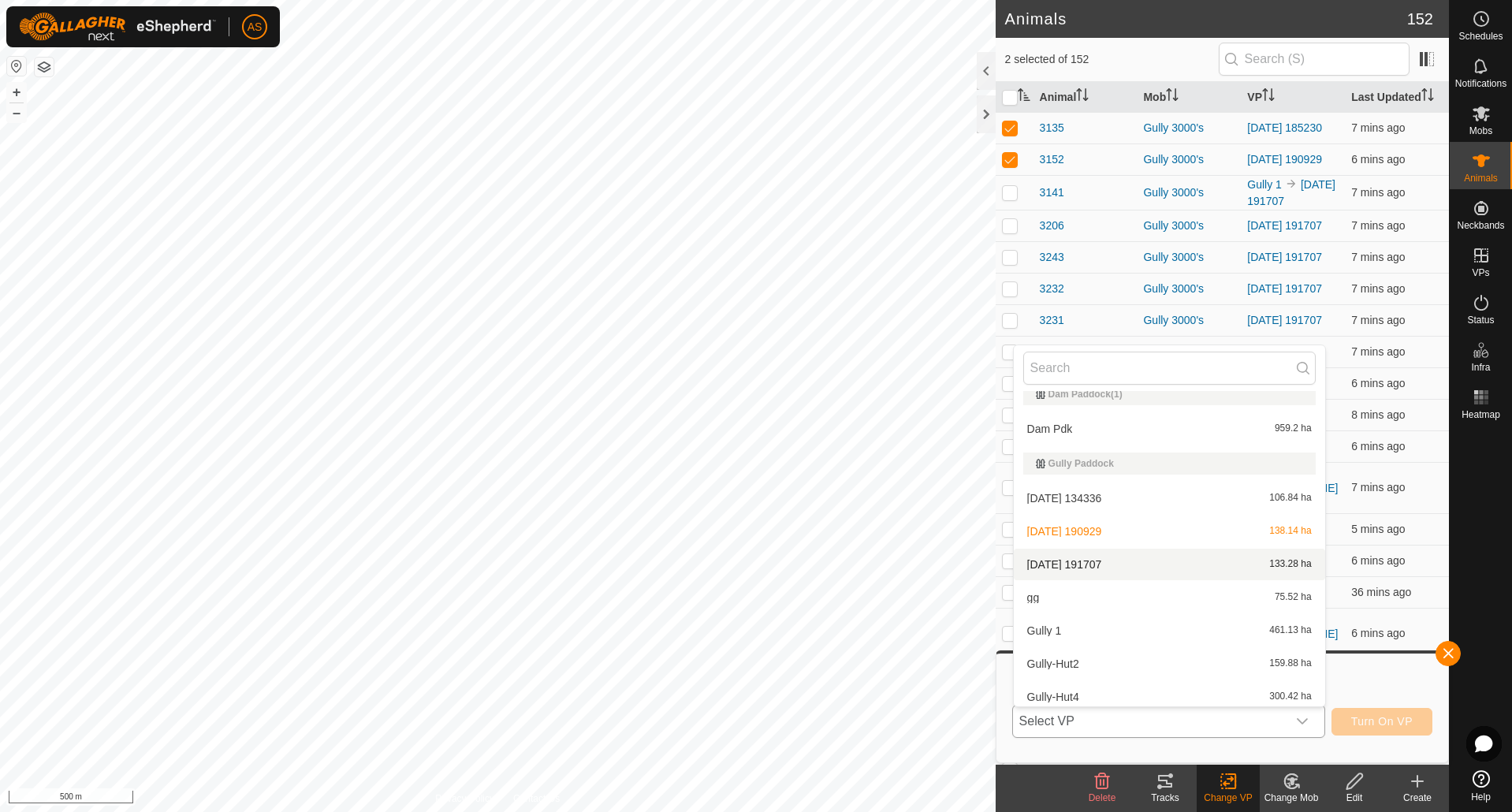
click at [1070, 559] on li "[DATE] 191707 133.28 ha" at bounding box center [1169, 564] width 312 height 32
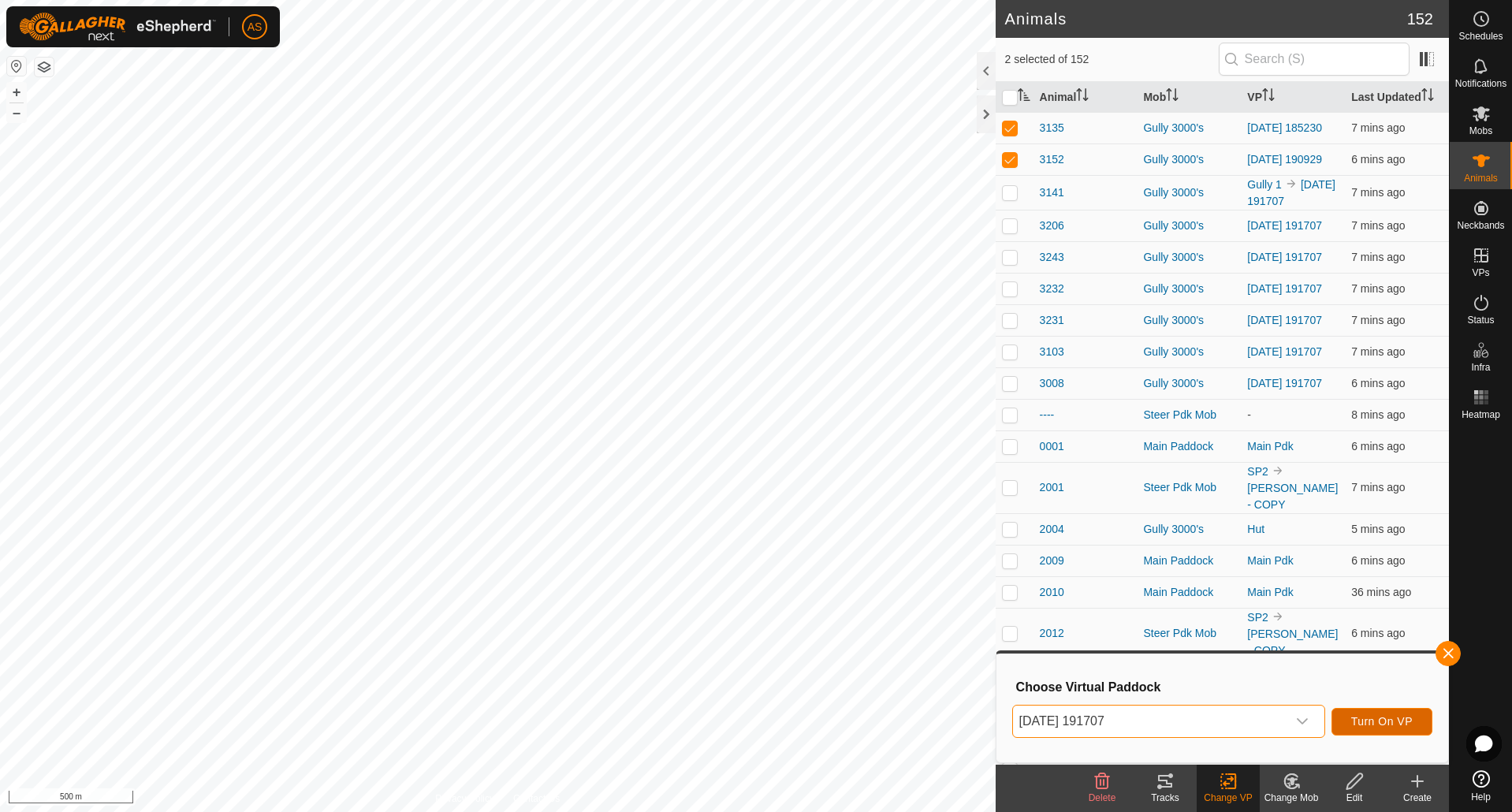
click at [1355, 715] on span "Turn On VP" at bounding box center [1381, 721] width 61 height 13
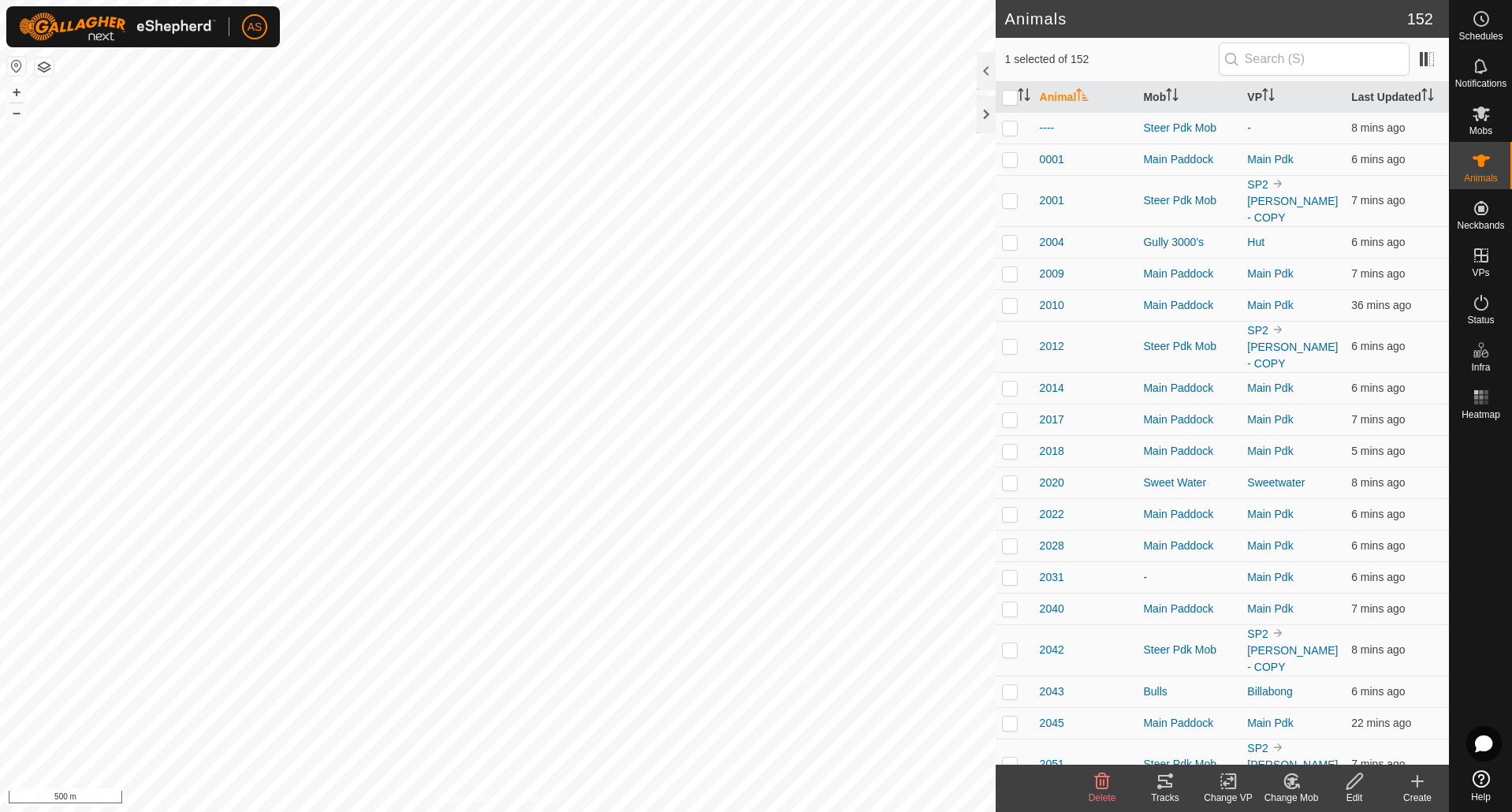
click at [1167, 788] on icon at bounding box center [1165, 781] width 19 height 19
